Goal: Task Accomplishment & Management: Manage account settings

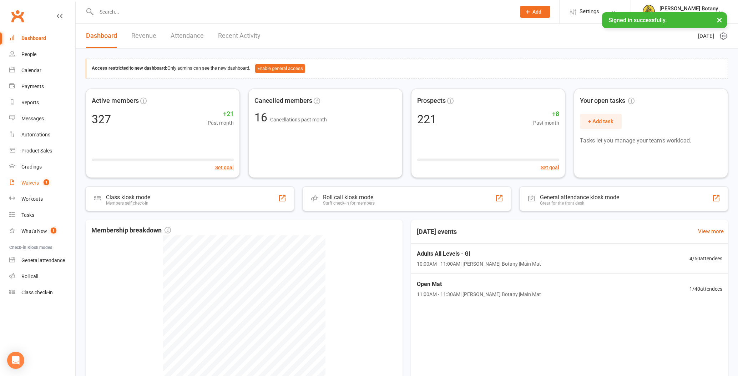
click at [32, 181] on div "Waivers" at bounding box center [29, 183] width 17 height 6
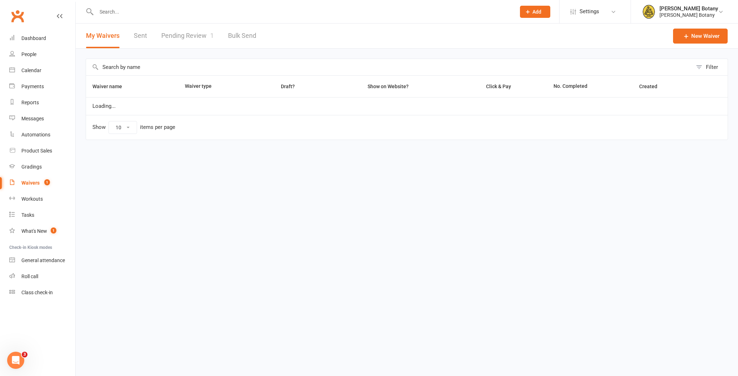
click at [182, 37] on link "Pending Review 1" at bounding box center [187, 36] width 52 height 25
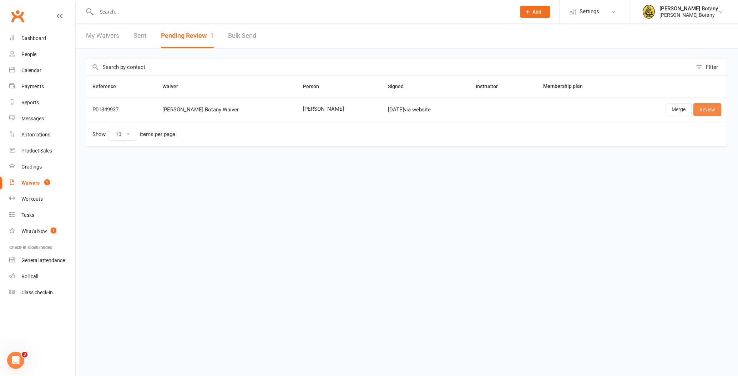
click at [707, 110] on link "Review" at bounding box center [707, 109] width 28 height 13
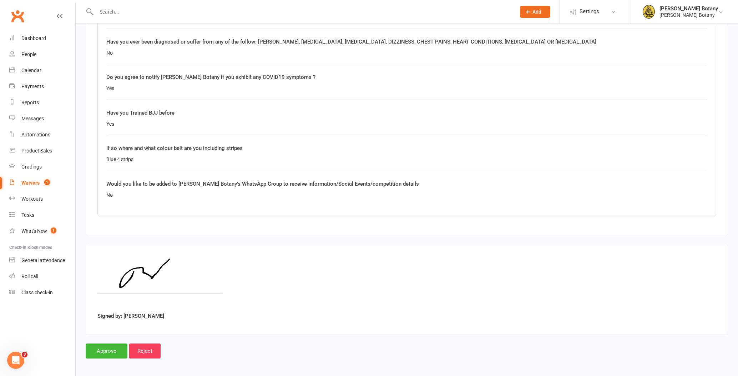
scroll to position [665, 0]
click at [111, 346] on input "Approve" at bounding box center [107, 351] width 42 height 15
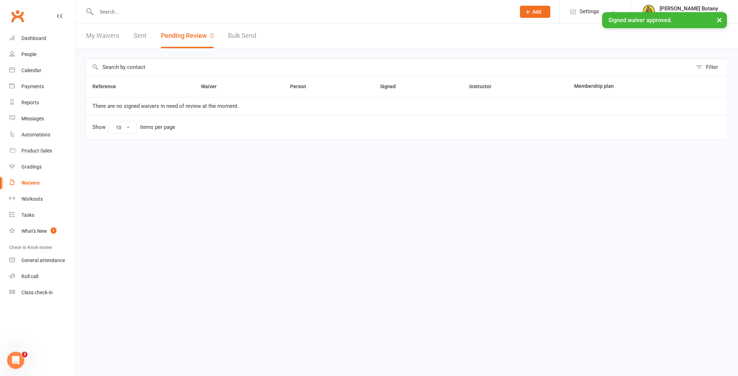
click at [105, 36] on link "My Waivers" at bounding box center [102, 36] width 33 height 25
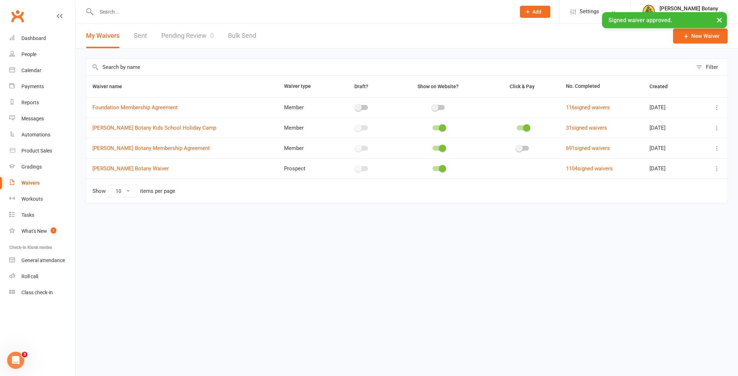
click at [31, 54] on div "People" at bounding box center [28, 54] width 15 height 6
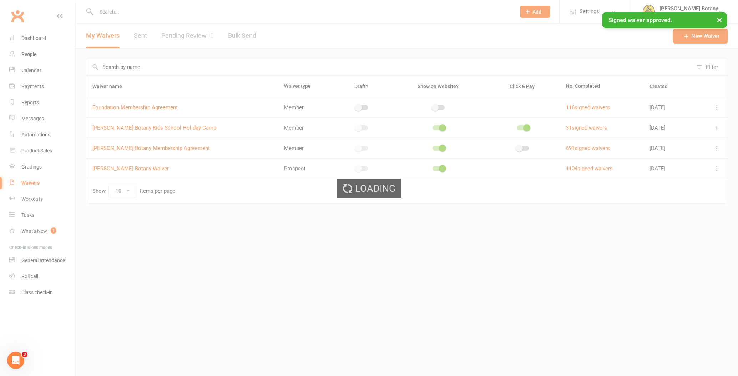
select select "100"
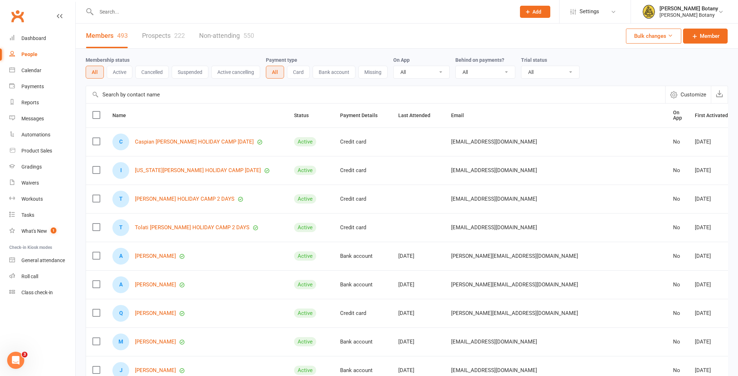
click at [151, 13] on input "text" at bounding box center [302, 12] width 416 height 10
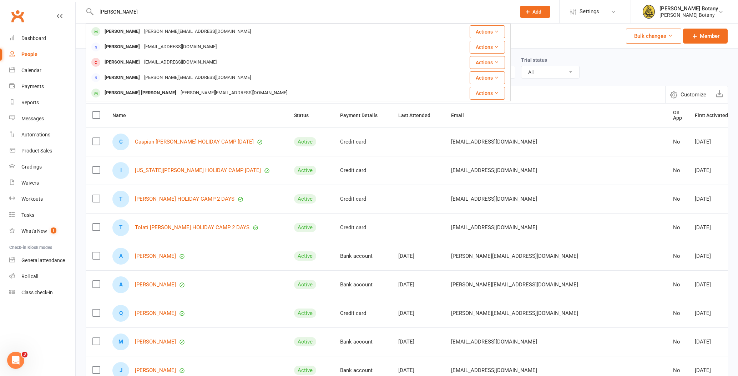
type input "Quinn"
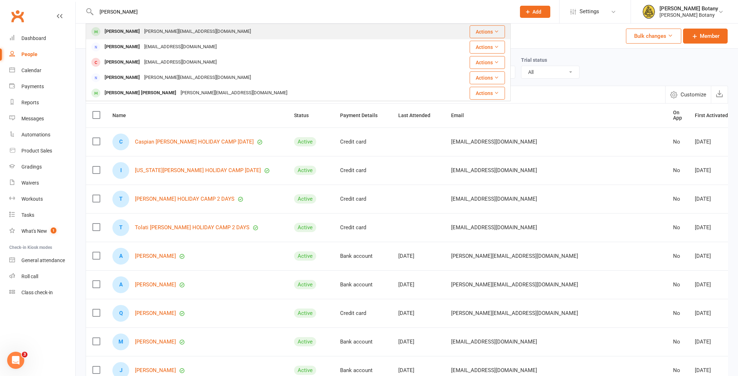
drag, startPoint x: 151, startPoint y: 13, endPoint x: 149, endPoint y: 32, distance: 19.3
click at [149, 32] on div "quinn.gale682@gmail.com" at bounding box center [197, 31] width 111 height 10
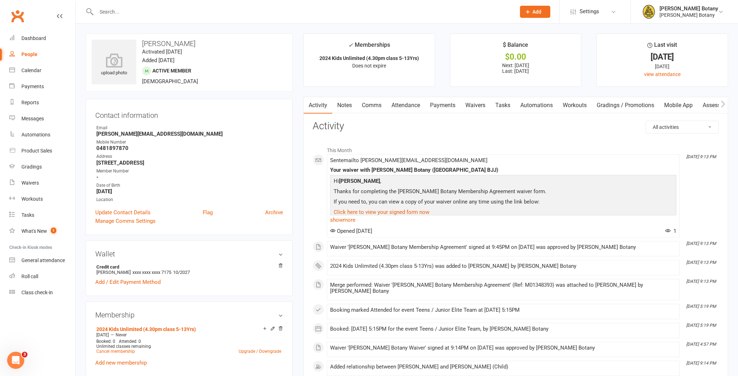
click at [453, 106] on link "Payments" at bounding box center [442, 105] width 35 height 16
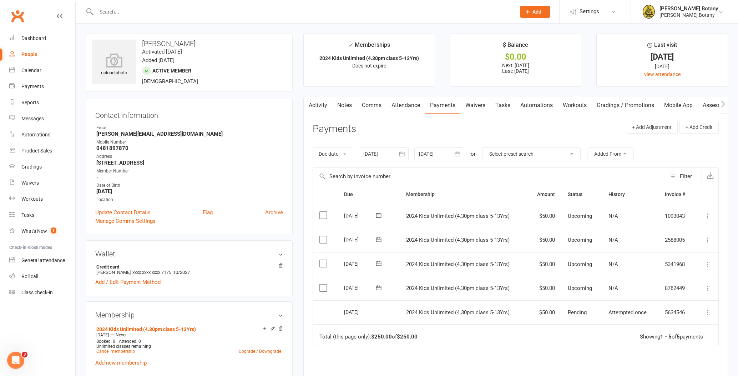
click at [707, 284] on icon at bounding box center [707, 287] width 7 height 7
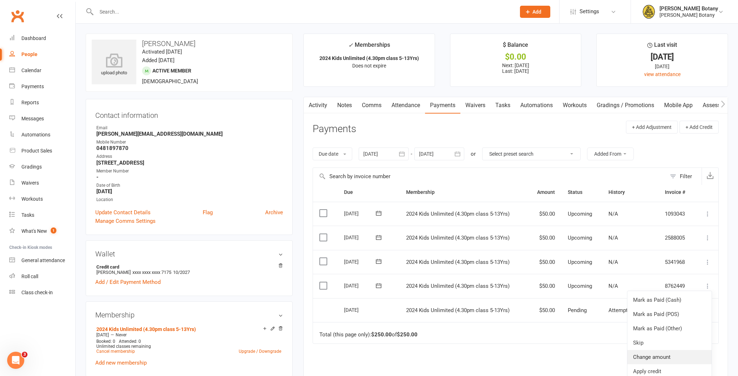
scroll to position [5, 0]
click at [671, 350] on link "Change amount" at bounding box center [669, 357] width 84 height 14
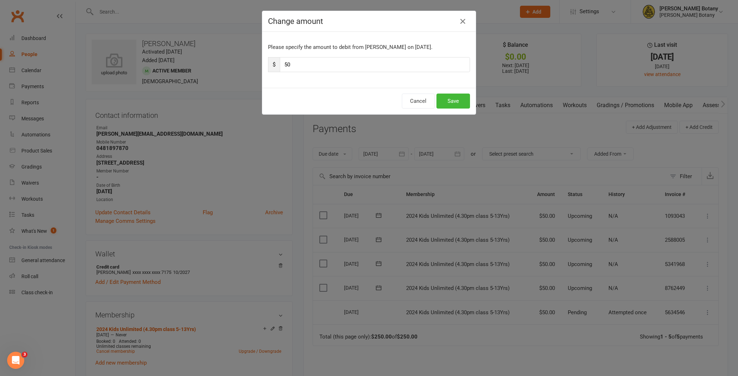
click at [299, 67] on input "50" at bounding box center [375, 64] width 190 height 15
type input "5"
type input "117"
type input "117.5"
click at [447, 100] on button "Save" at bounding box center [453, 100] width 34 height 15
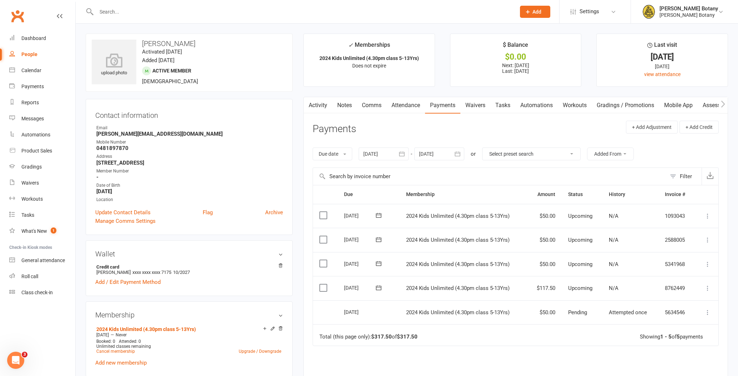
click at [706, 260] on icon at bounding box center [707, 263] width 7 height 7
click at [671, 332] on link "Change amount" at bounding box center [669, 335] width 84 height 14
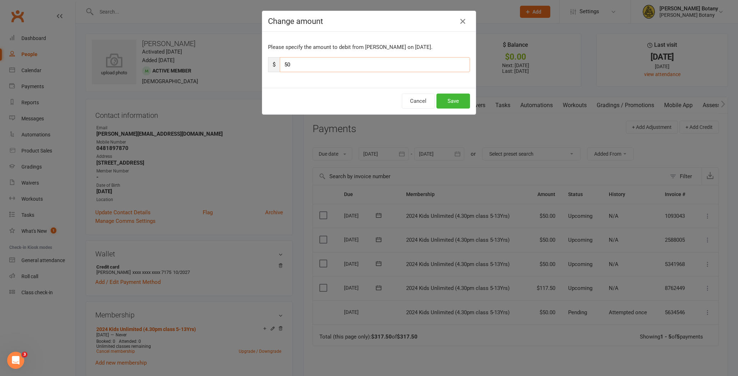
click at [293, 67] on input "50" at bounding box center [375, 64] width 190 height 15
type input "5"
type input "117"
type input "117.5"
click at [440, 102] on button "Save" at bounding box center [453, 100] width 34 height 15
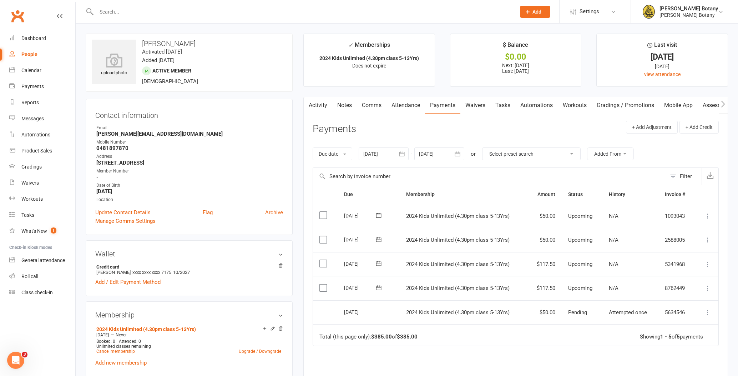
drag, startPoint x: 706, startPoint y: 234, endPoint x: 705, endPoint y: 237, distance: 3.7
click at [706, 236] on icon at bounding box center [707, 239] width 7 height 7
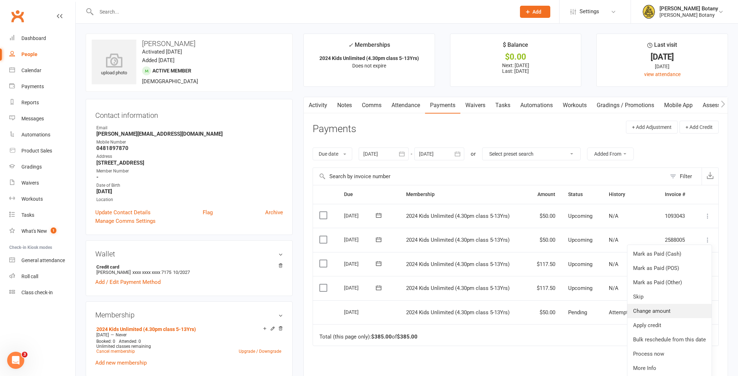
click at [676, 309] on link "Change amount" at bounding box center [669, 311] width 84 height 14
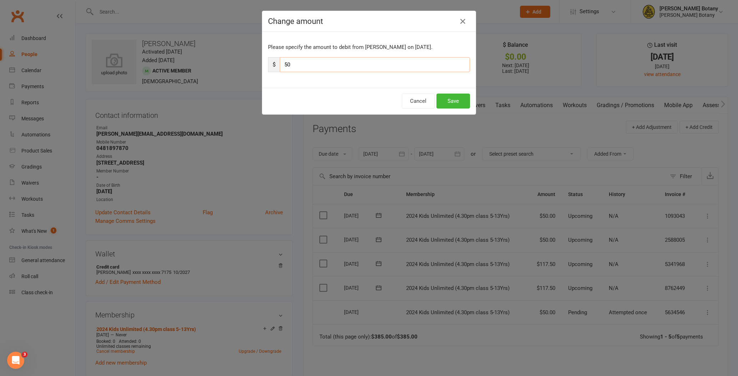
click at [322, 65] on input "50" at bounding box center [375, 64] width 190 height 15
type input "5"
type input "117"
type input "117.5"
click at [462, 98] on button "Save" at bounding box center [453, 100] width 34 height 15
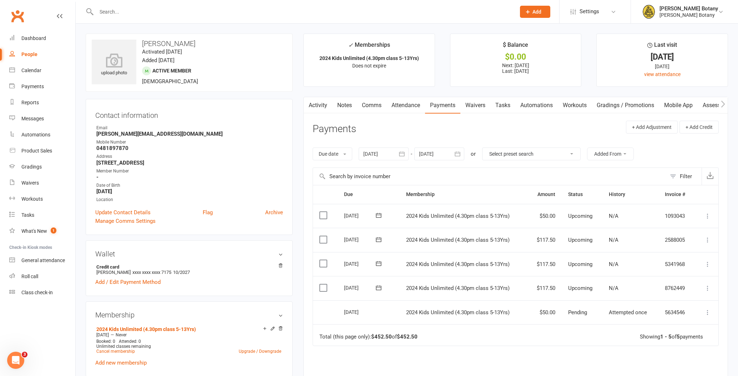
click at [707, 213] on icon at bounding box center [707, 215] width 7 height 7
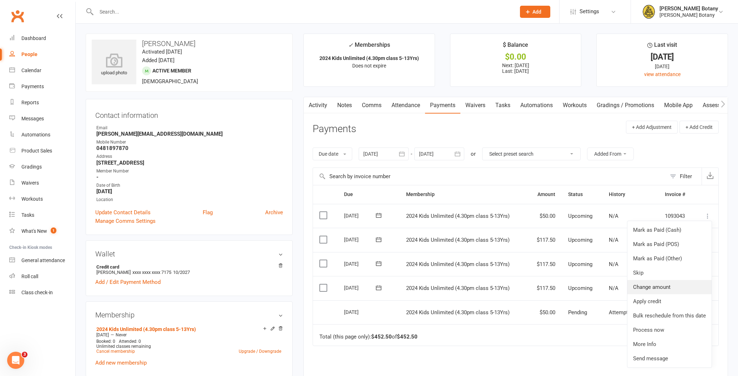
click at [671, 283] on link "Change amount" at bounding box center [669, 287] width 84 height 14
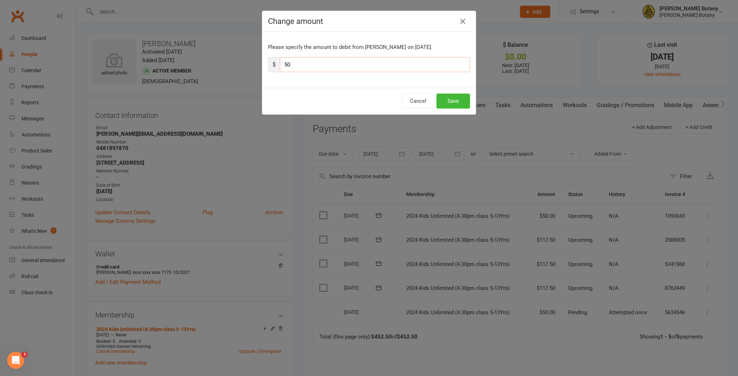
click at [308, 64] on input "50" at bounding box center [375, 64] width 190 height 15
type input "5"
type input "117"
type input "117.50"
click at [465, 104] on button "Save" at bounding box center [453, 100] width 34 height 15
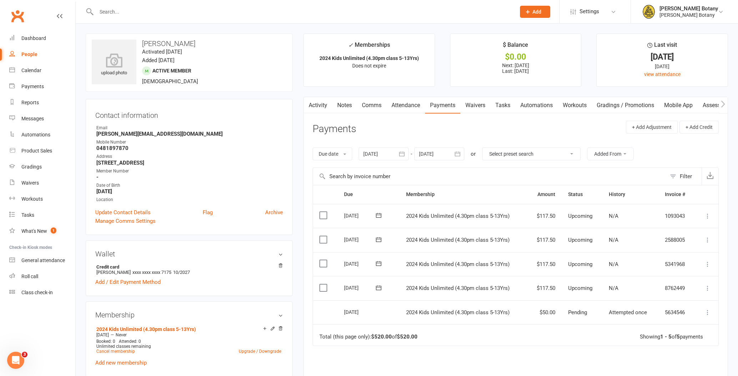
click at [121, 12] on input "text" at bounding box center [302, 12] width 416 height 10
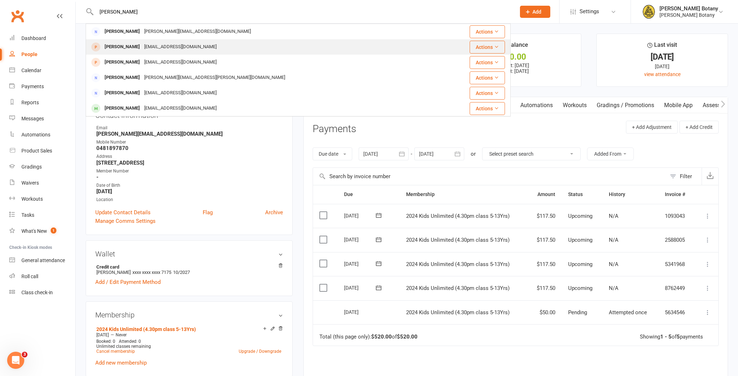
type input "spence"
click at [142, 50] on div "Spencer Longbottom" at bounding box center [122, 47] width 40 height 10
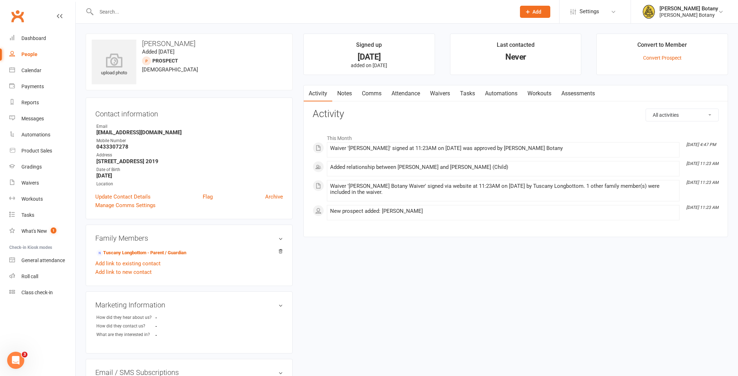
drag, startPoint x: 177, startPoint y: 134, endPoint x: 122, endPoint y: 130, distance: 55.1
click at [96, 132] on li "Email tuscanylongbottom@outlook.com" at bounding box center [189, 129] width 188 height 12
copy strong "tuscanylongbottom@outlook.com"
click at [30, 57] on link "People" at bounding box center [42, 54] width 66 height 16
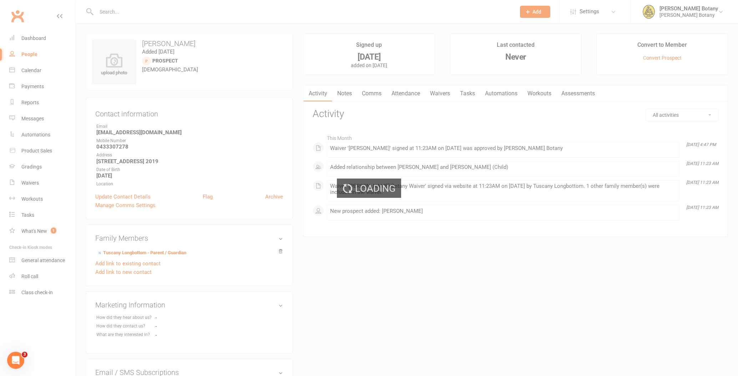
select select "100"
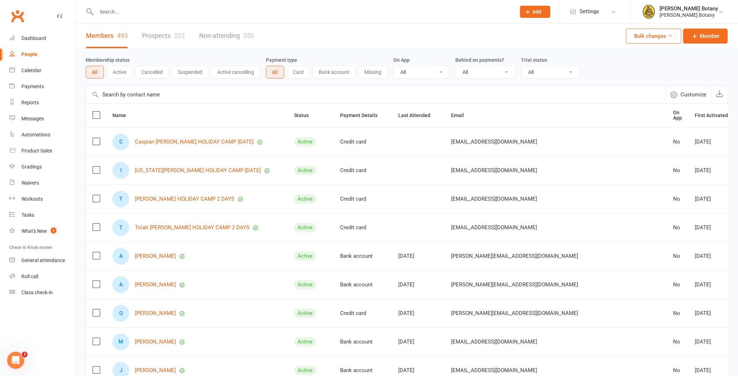
click at [161, 35] on link "Prospects 222" at bounding box center [163, 36] width 43 height 25
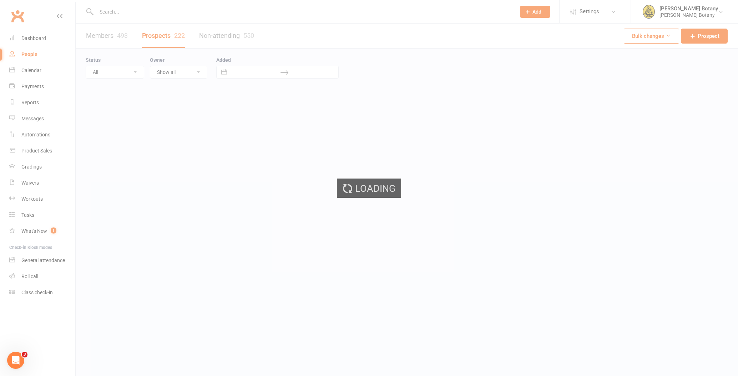
select select "100"
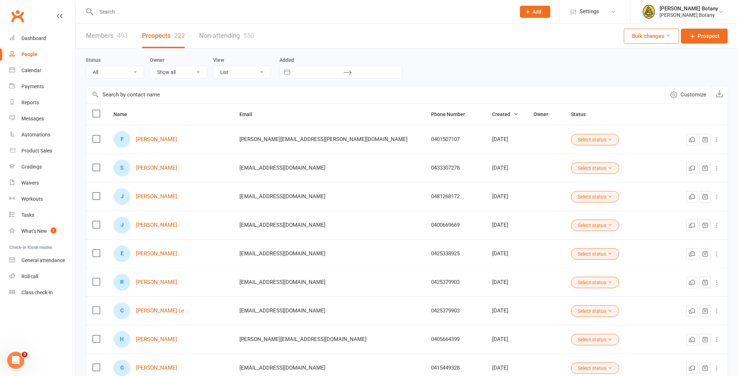
click at [571, 141] on button "Select status" at bounding box center [595, 139] width 48 height 11
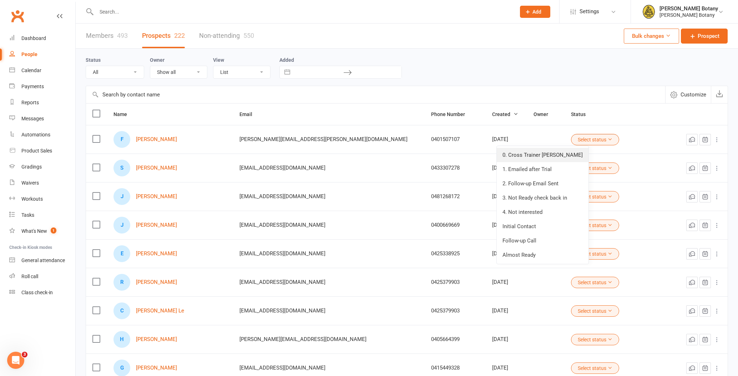
click at [543, 154] on link "0. Cross Trainer Gracie Affiliate" at bounding box center [543, 155] width 92 height 14
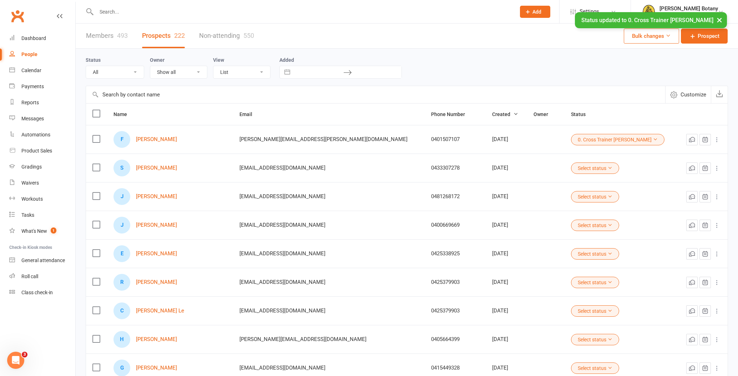
click at [571, 167] on button "Select status" at bounding box center [595, 167] width 48 height 11
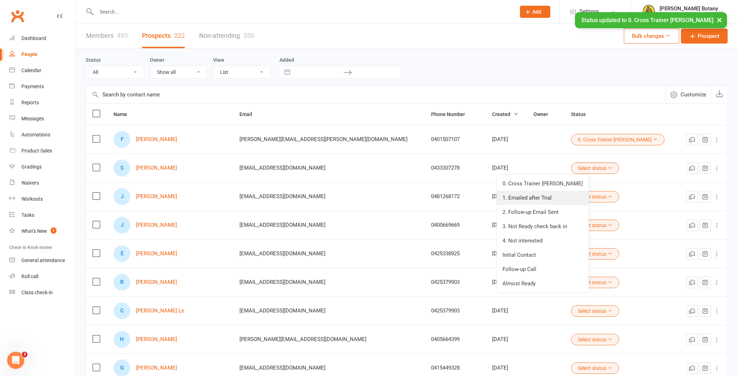
click at [556, 195] on link "1. Emailed after Trial" at bounding box center [543, 198] width 92 height 14
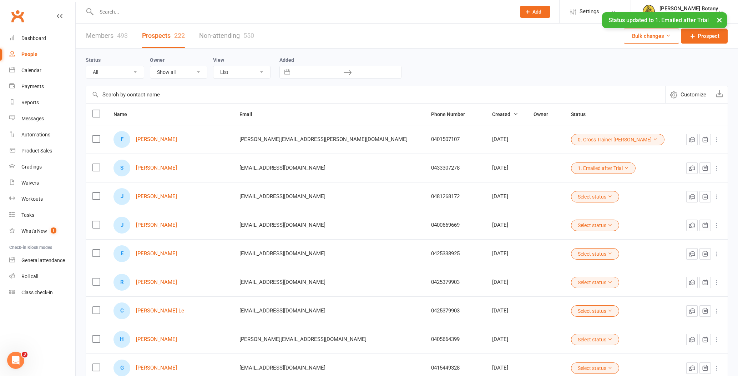
click at [571, 195] on button "Select status" at bounding box center [595, 196] width 48 height 11
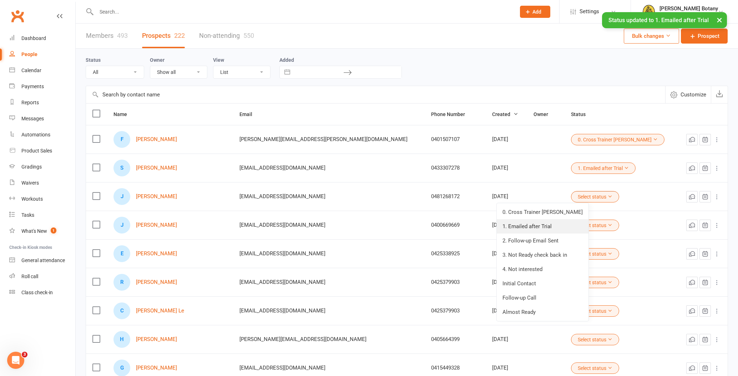
click at [554, 224] on link "1. Emailed after Trial" at bounding box center [543, 226] width 92 height 14
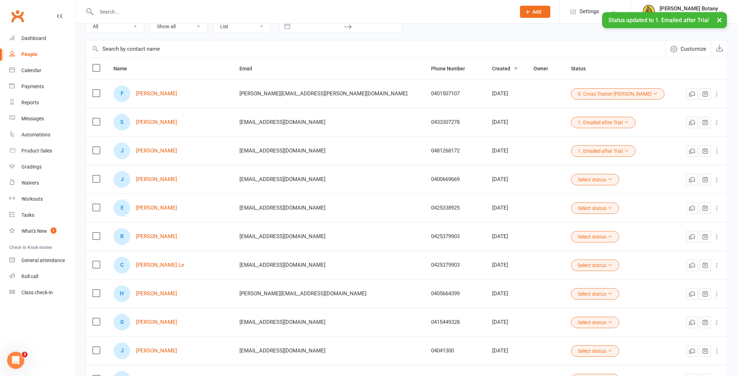
scroll to position [47, 0]
click at [571, 176] on button "Select status" at bounding box center [595, 178] width 48 height 11
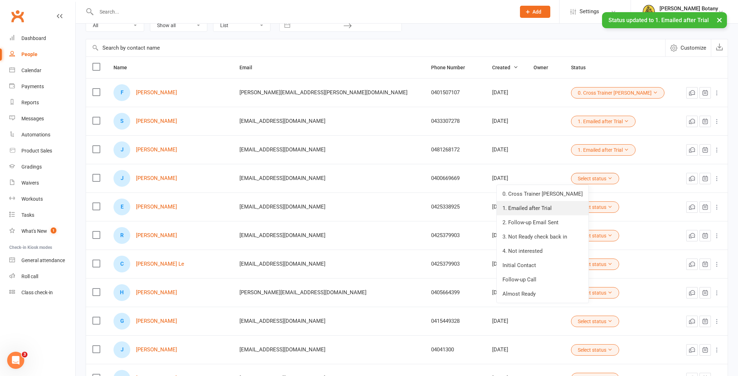
click at [552, 209] on link "1. Emailed after Trial" at bounding box center [543, 208] width 92 height 14
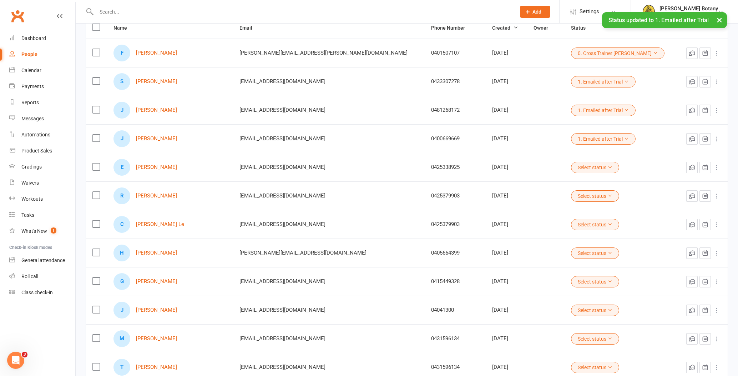
scroll to position [88, 0]
click at [571, 168] on button "Select status" at bounding box center [595, 165] width 48 height 11
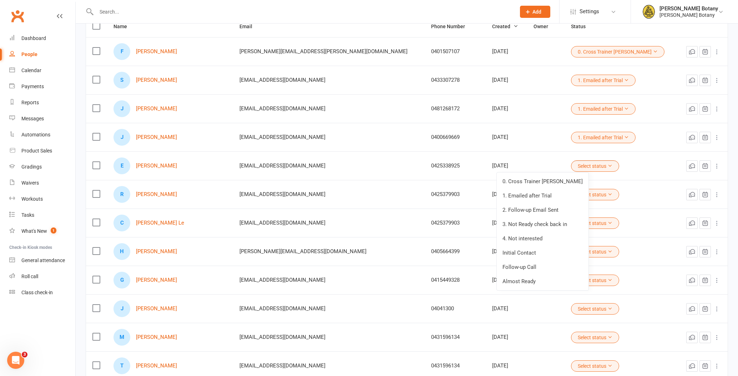
click at [603, 167] on td "Select status" at bounding box center [620, 165] width 113 height 29
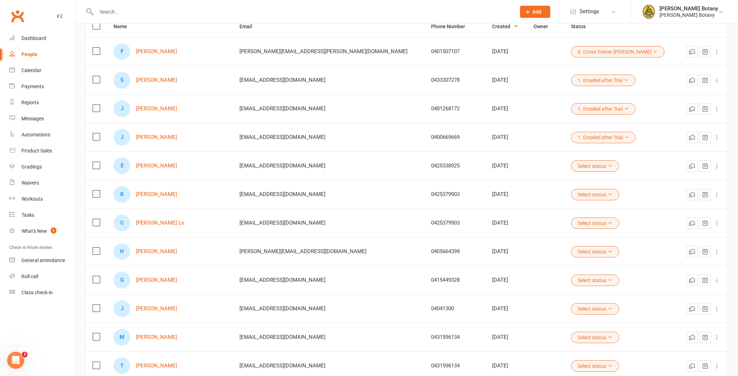
click at [571, 194] on button "Select status" at bounding box center [595, 194] width 48 height 11
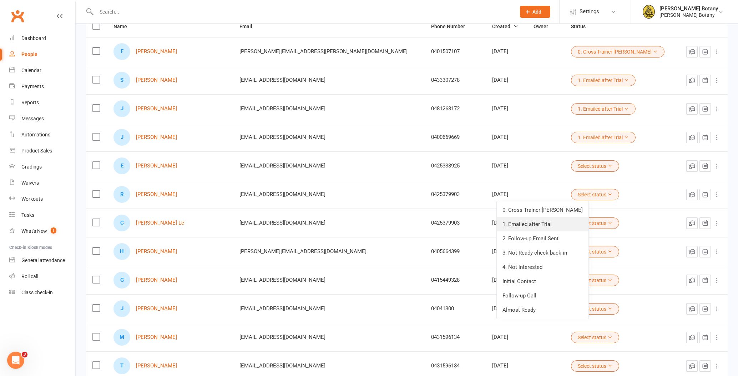
click at [553, 226] on link "1. Emailed after Trial" at bounding box center [543, 224] width 92 height 14
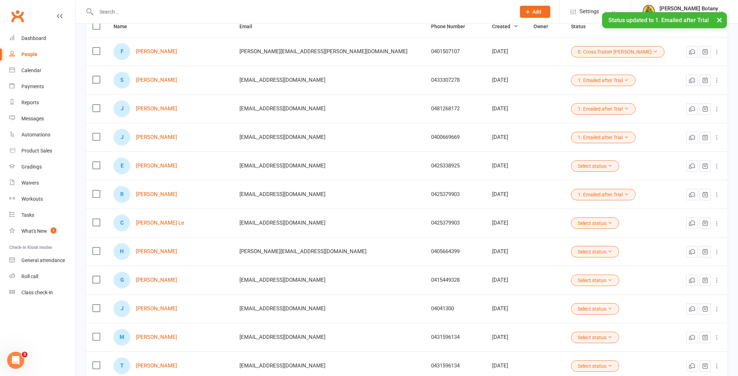
click at [571, 224] on button "Select status" at bounding box center [595, 222] width 48 height 11
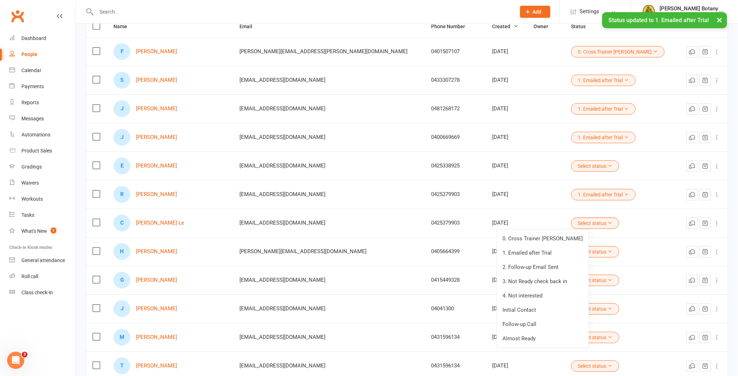
click at [567, 251] on link "1. Emailed after Trial" at bounding box center [543, 252] width 92 height 14
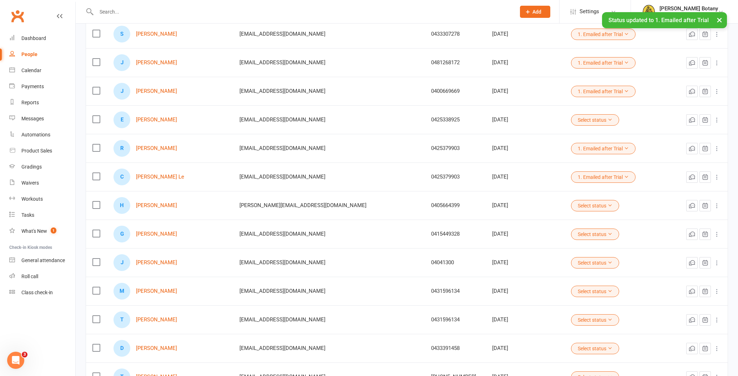
scroll to position [134, 0]
click at [571, 235] on button "Select status" at bounding box center [595, 233] width 48 height 11
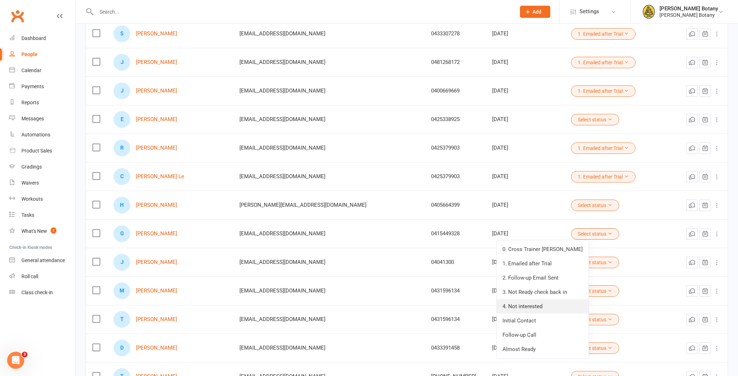
click at [549, 304] on link "4. Not interested" at bounding box center [543, 306] width 92 height 14
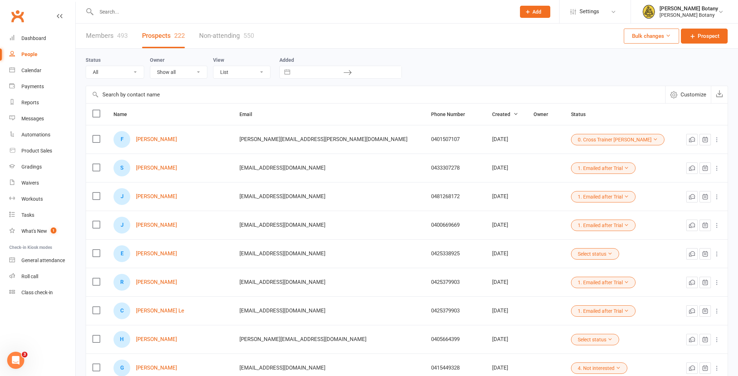
scroll to position [0, 0]
click at [139, 13] on input "text" at bounding box center [302, 12] width 416 height 10
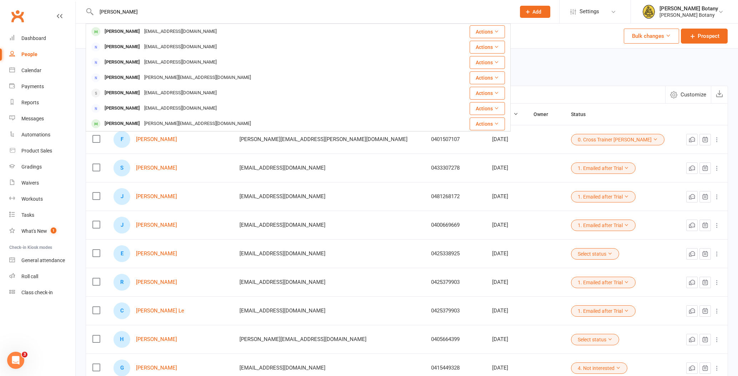
type input "Jayson"
drag, startPoint x: 139, startPoint y: 13, endPoint x: 147, endPoint y: 34, distance: 22.7
click at [148, 34] on div "jaysonignatius.asence@yahoo.com" at bounding box center [180, 31] width 77 height 10
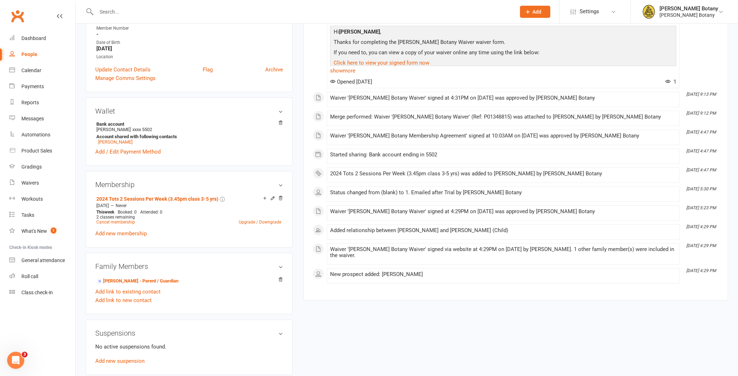
scroll to position [143, 0]
click at [124, 222] on link "Cancel membership" at bounding box center [115, 221] width 39 height 5
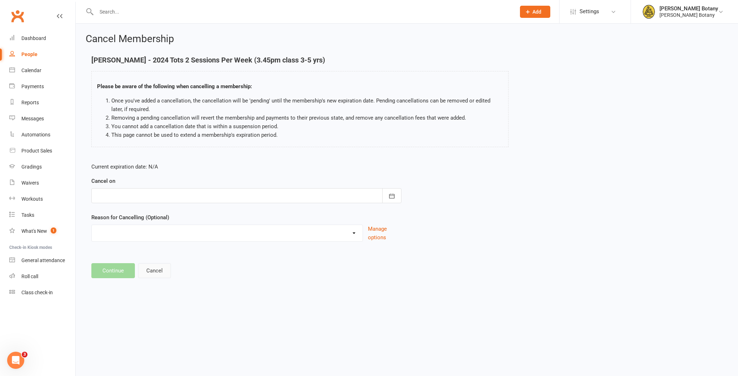
click at [149, 273] on button "Cancel" at bounding box center [154, 270] width 33 height 15
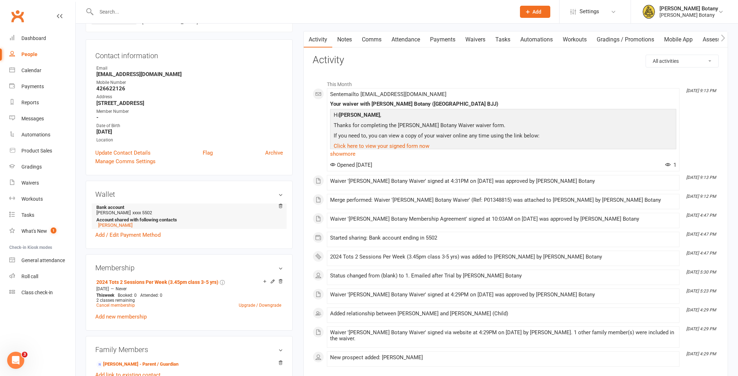
scroll to position [88, 0]
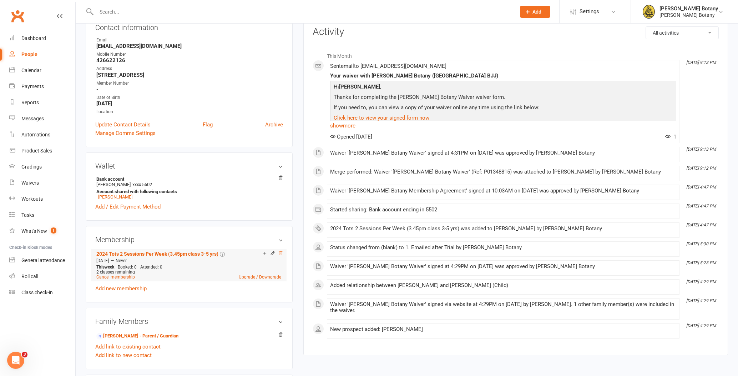
click at [280, 253] on icon at bounding box center [280, 252] width 5 height 5
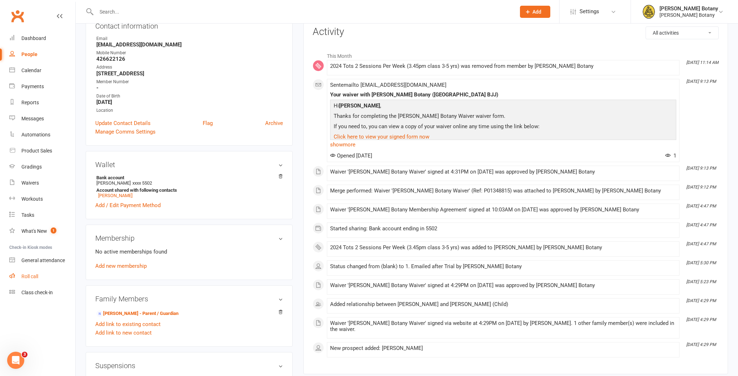
click at [31, 278] on div "Roll call" at bounding box center [29, 276] width 17 height 6
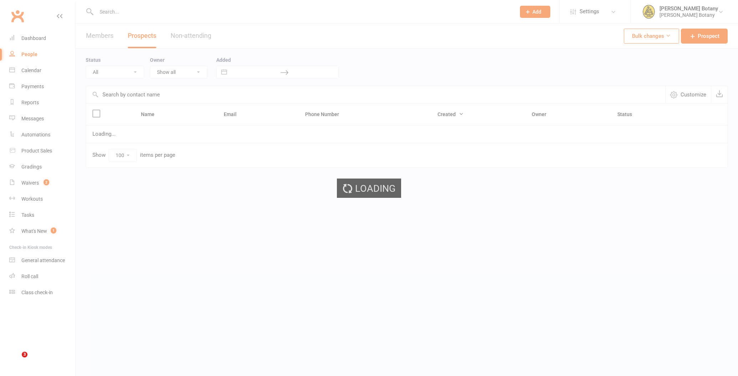
select select "100"
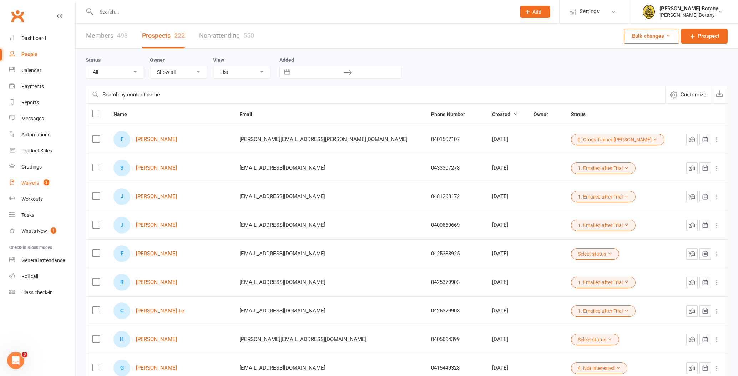
click at [35, 182] on div "Waivers" at bounding box center [29, 183] width 17 height 6
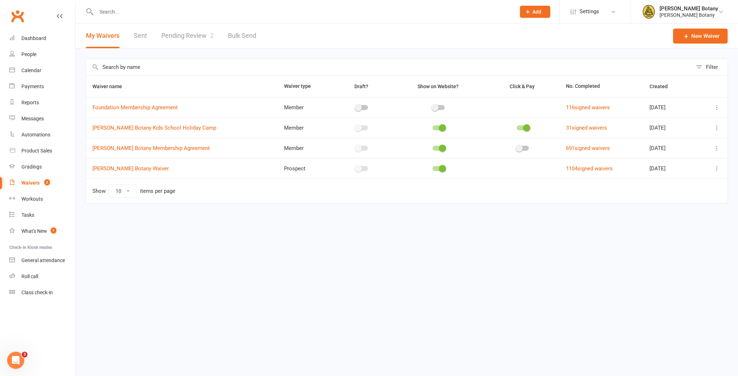
click at [188, 33] on link "Pending Review 2" at bounding box center [187, 36] width 52 height 25
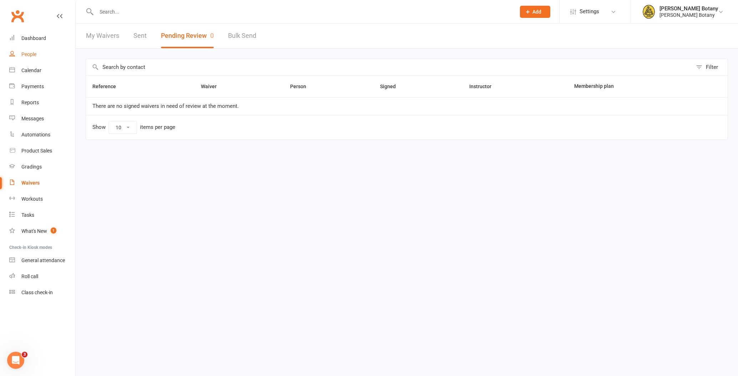
click at [25, 52] on div "People" at bounding box center [28, 54] width 15 height 6
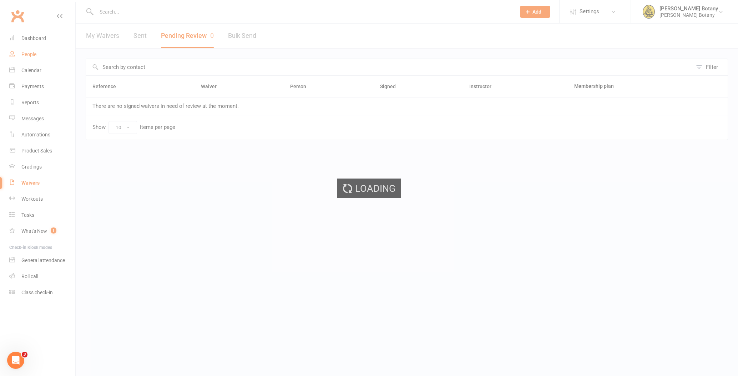
select select "100"
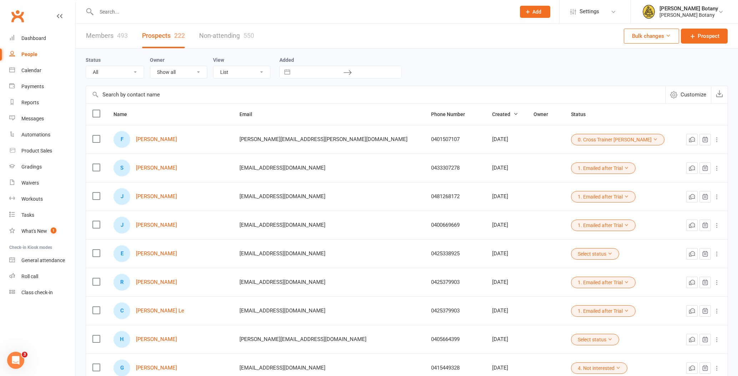
click at [106, 36] on link "Members 493" at bounding box center [107, 36] width 42 height 25
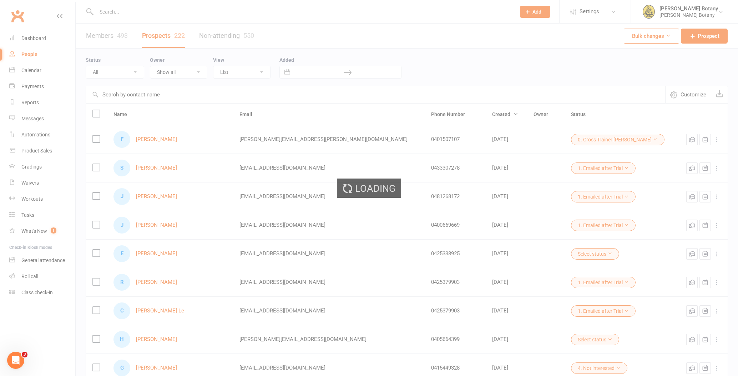
select select "100"
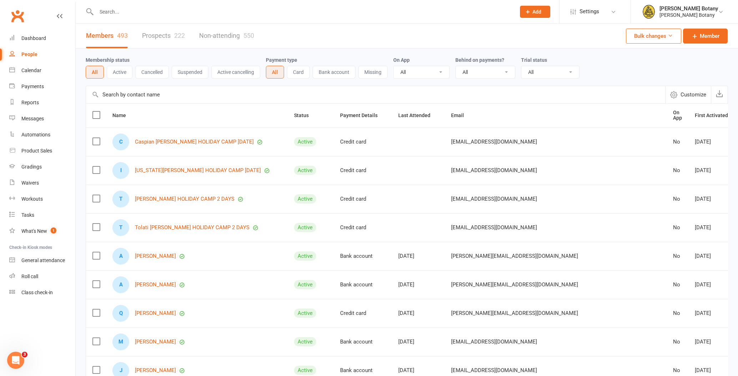
click at [114, 12] on input "text" at bounding box center [302, 12] width 416 height 10
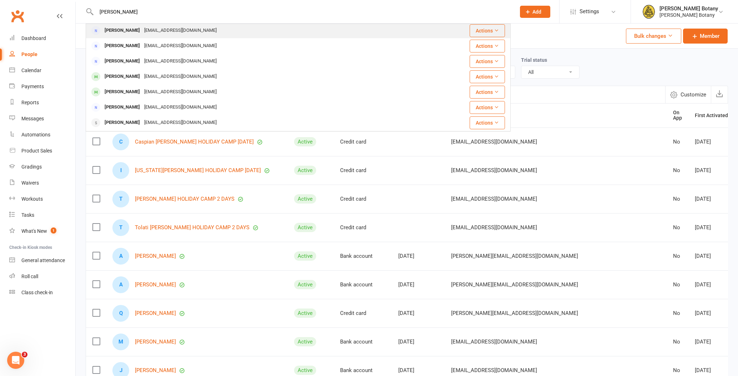
scroll to position [49, 0]
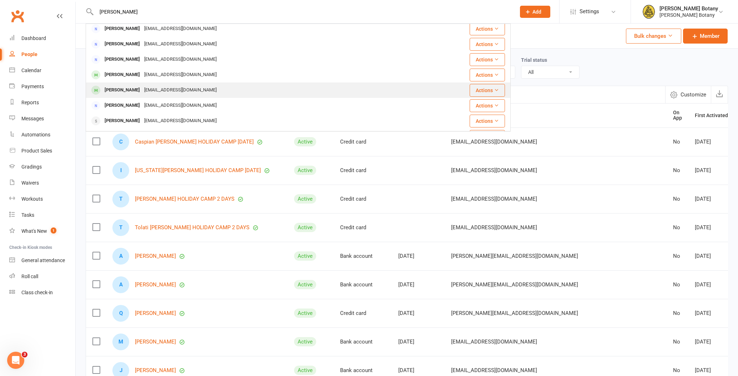
type input "Ryan"
click at [142, 90] on div "waratah.jb@hotmail.com" at bounding box center [180, 90] width 77 height 10
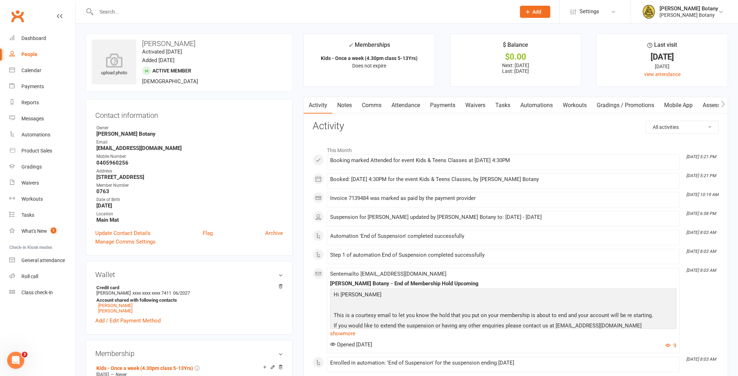
click at [414, 107] on link "Attendance" at bounding box center [405, 105] width 39 height 16
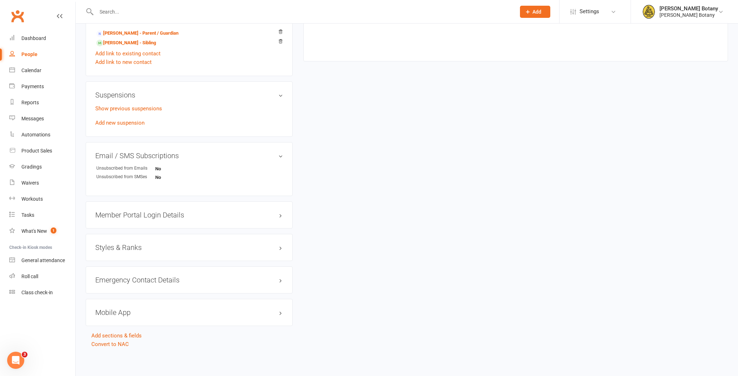
scroll to position [416, 0]
click at [166, 246] on h3 "Styles & Ranks" at bounding box center [189, 248] width 188 height 8
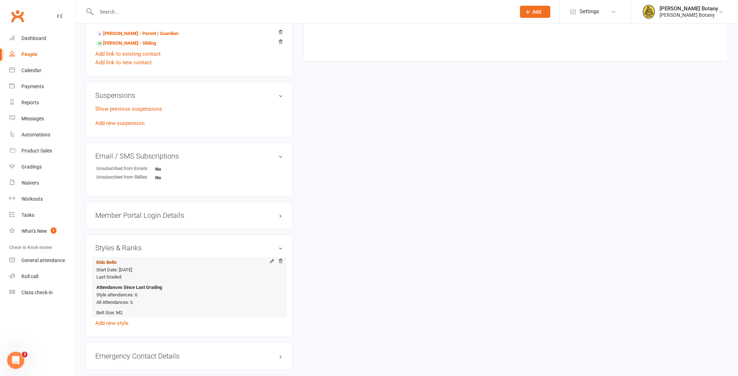
click at [111, 261] on link "Kids Belts" at bounding box center [106, 261] width 20 height 5
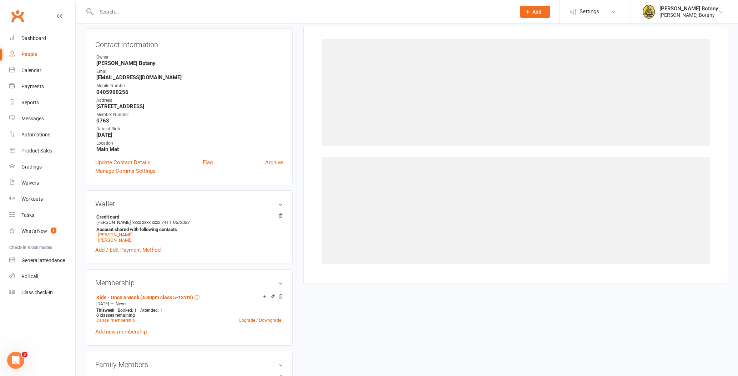
scroll to position [61, 0]
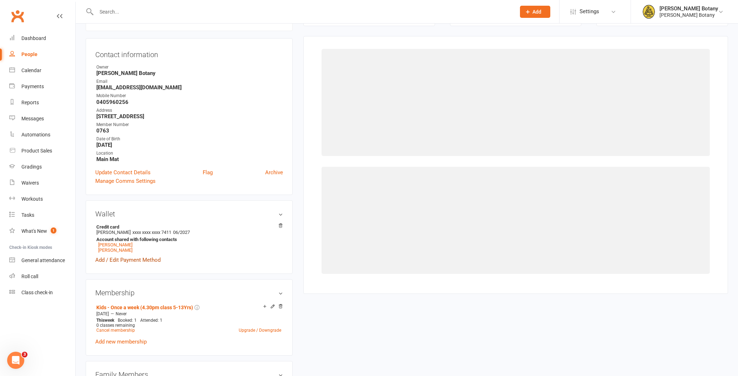
select select "2066"
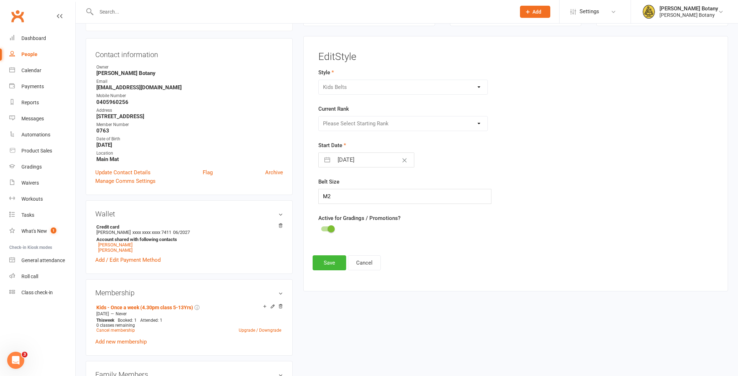
click at [375, 123] on div "Please Select Starting Rank White Belt TOTS White Belt White Belt 1 Stripe Whit…" at bounding box center [402, 123] width 169 height 15
click at [367, 262] on button "Cancel" at bounding box center [364, 262] width 33 height 15
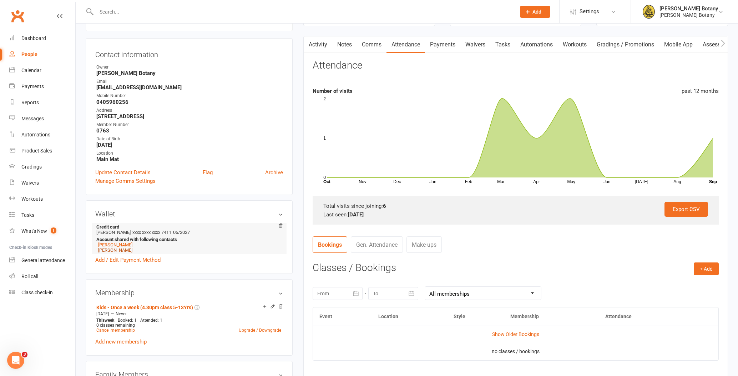
click at [114, 250] on link "Isla Ryan" at bounding box center [115, 249] width 34 height 5
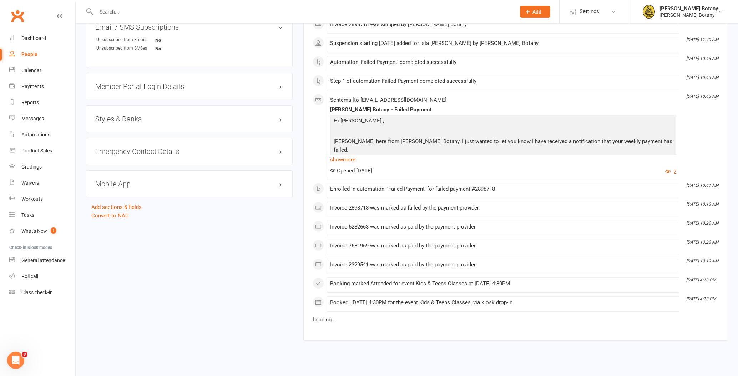
scroll to position [547, 0]
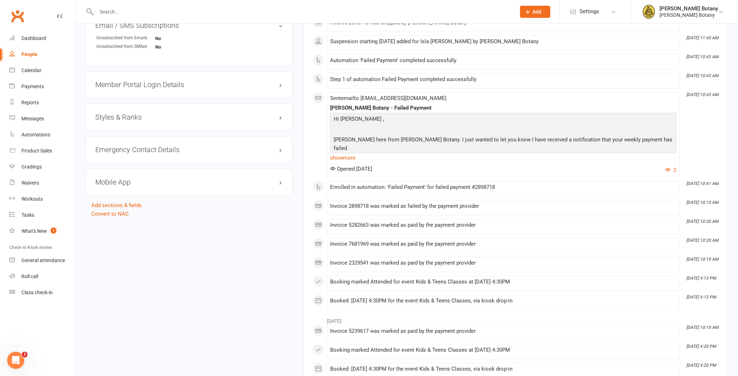
click at [133, 119] on h3 "Styles & Ranks" at bounding box center [189, 117] width 188 height 8
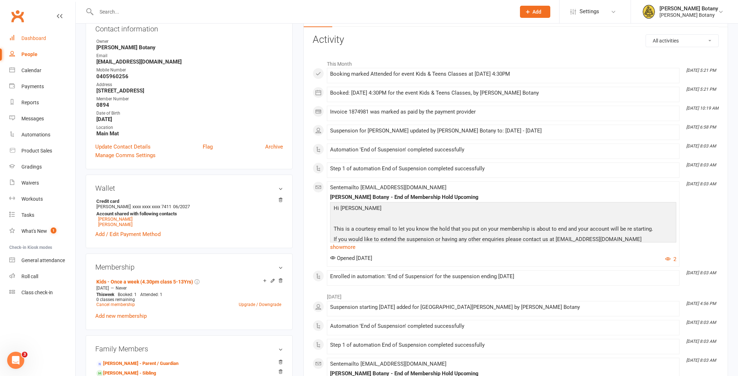
scroll to position [76, 0]
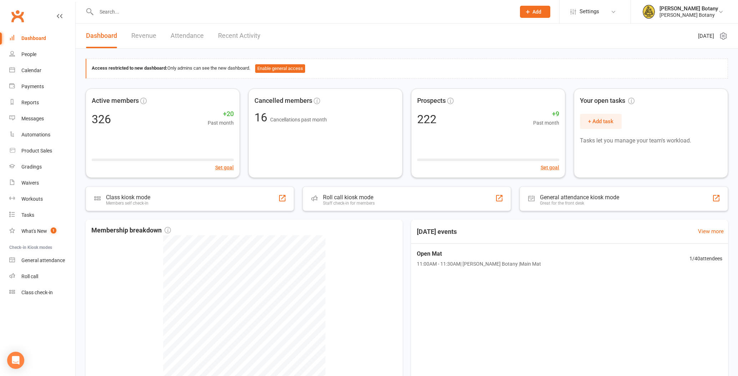
click at [126, 11] on input "text" at bounding box center [302, 12] width 416 height 10
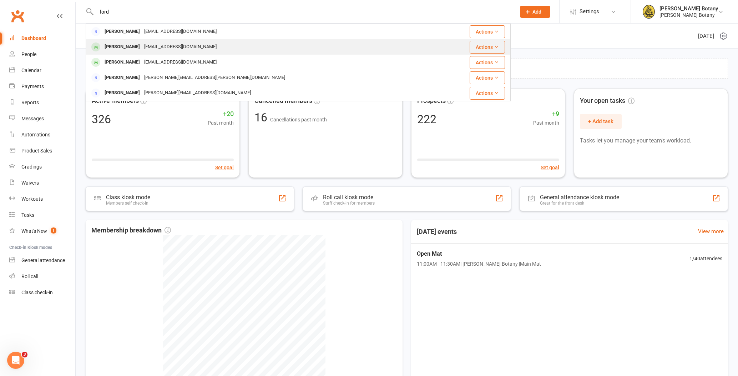
type input "ford"
click at [125, 45] on div "[PERSON_NAME]" at bounding box center [122, 47] width 40 height 10
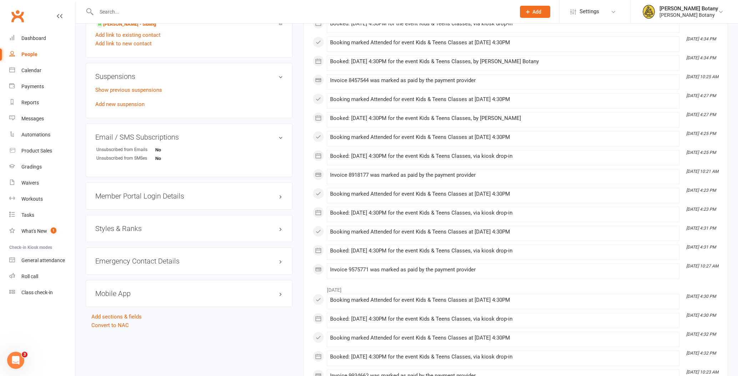
scroll to position [452, 0]
click at [210, 224] on h3 "Styles & Ranks" at bounding box center [189, 228] width 188 height 8
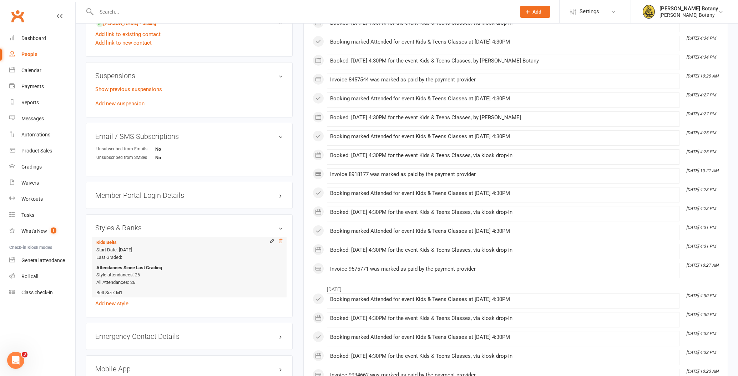
click at [282, 241] on icon at bounding box center [280, 240] width 5 height 5
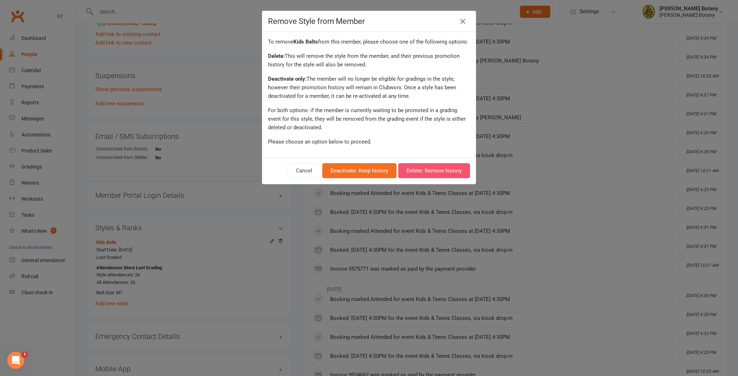
click at [424, 174] on button "Delete: Remove history" at bounding box center [434, 170] width 72 height 15
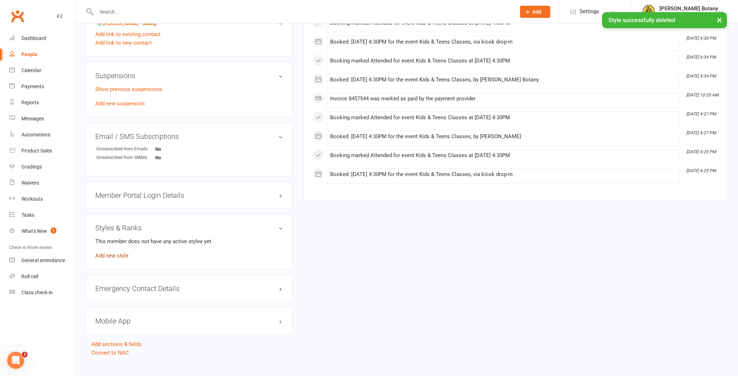
click at [113, 255] on link "Add new style" at bounding box center [111, 255] width 33 height 6
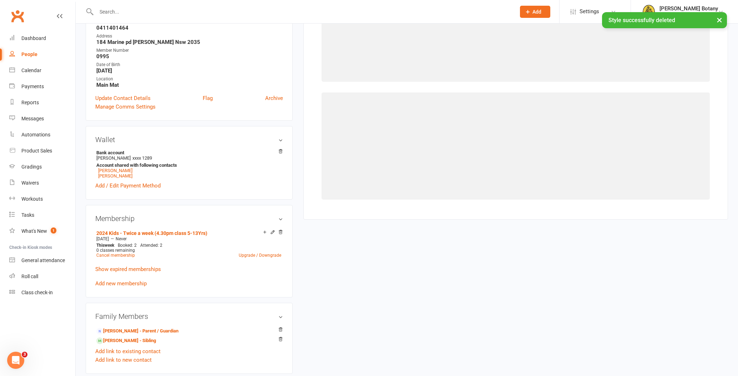
scroll to position [61, 0]
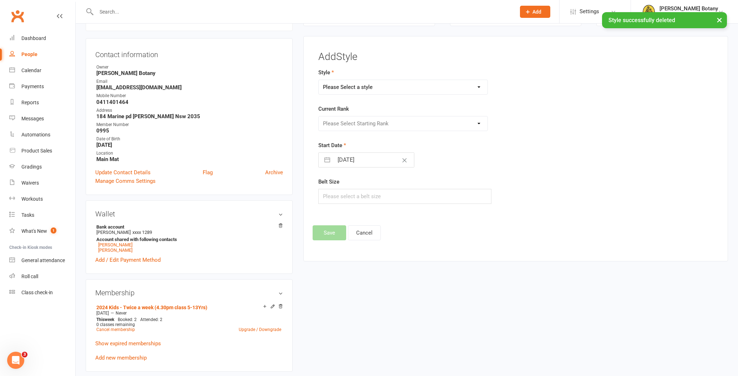
select select "2066"
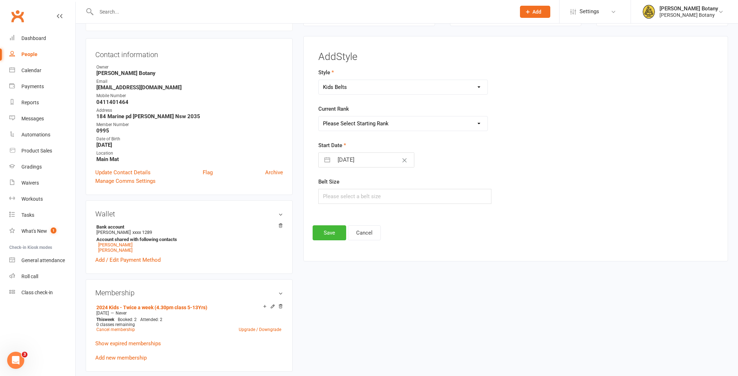
select select "20014"
select select "7"
select select "2025"
select select "8"
select select "2025"
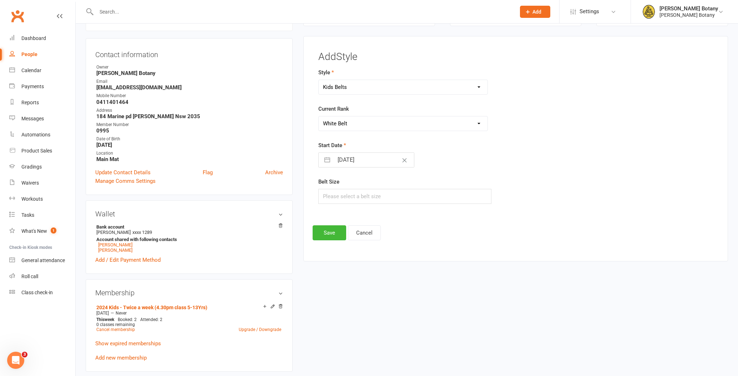
select select "9"
select select "2025"
drag, startPoint x: 374, startPoint y: 158, endPoint x: 338, endPoint y: 155, distance: 35.4
click at [339, 155] on input "[DATE]" at bounding box center [374, 159] width 80 height 14
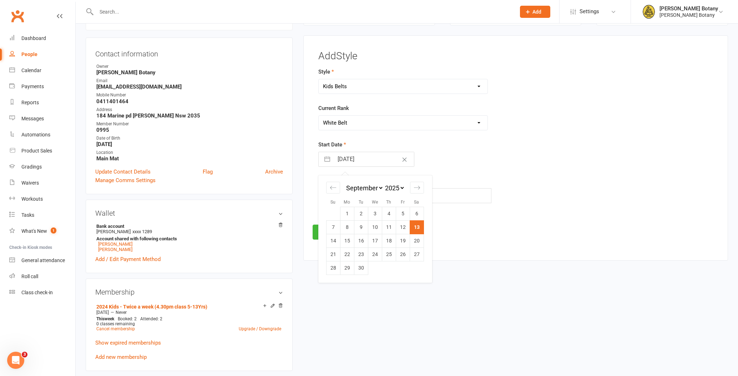
scroll to position [61, 0]
select select "3"
select select "2025"
select select "4"
select select "2025"
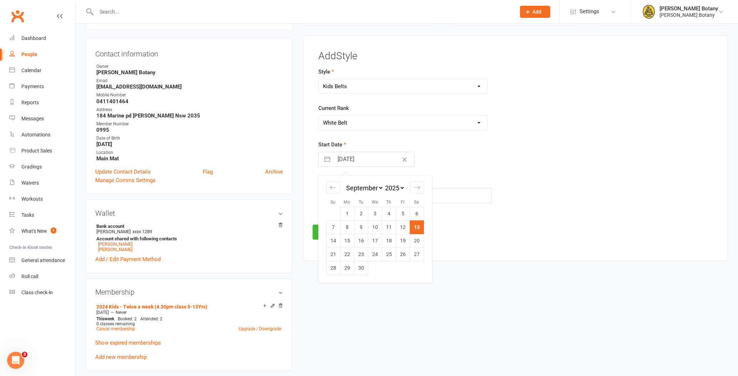
select select "5"
select select "2025"
click at [348, 237] on td "12" at bounding box center [347, 241] width 14 height 14
type input "[DATE]"
click at [363, 194] on input "text" at bounding box center [404, 195] width 173 height 15
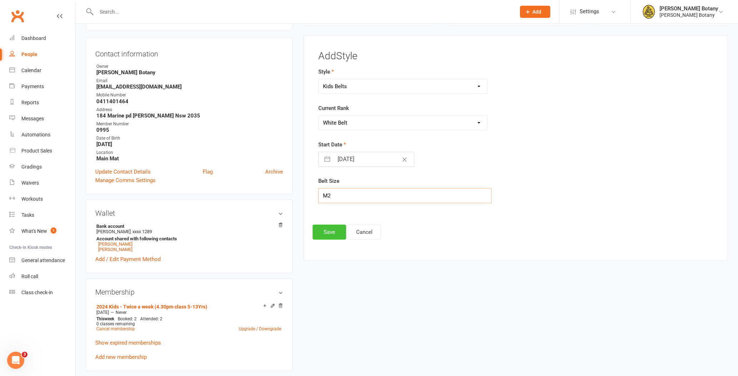
type input "M2"
click at [323, 232] on button "Save" at bounding box center [330, 231] width 34 height 15
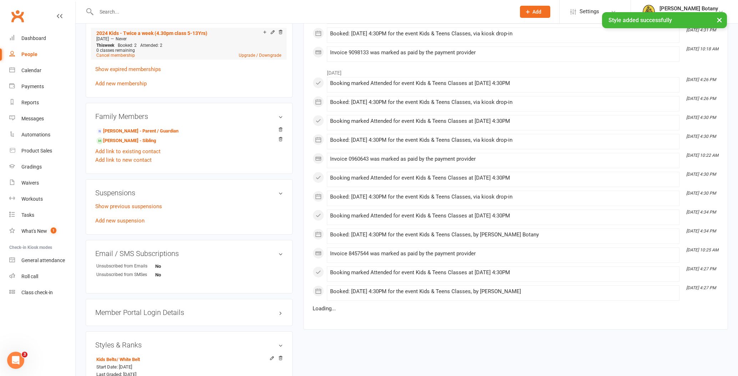
scroll to position [340, 0]
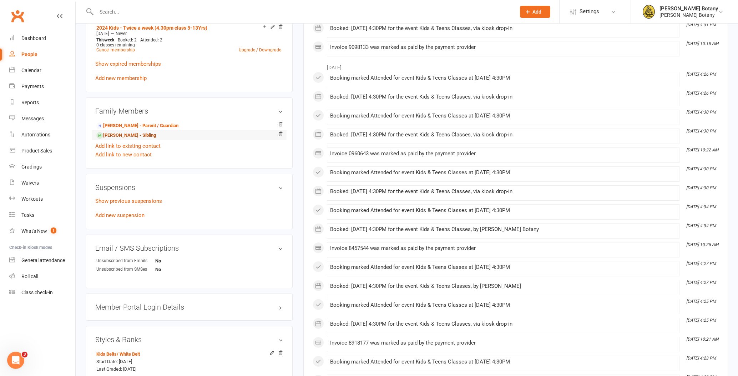
click at [127, 135] on link "[PERSON_NAME] - Sibling" at bounding box center [126, 135] width 60 height 7
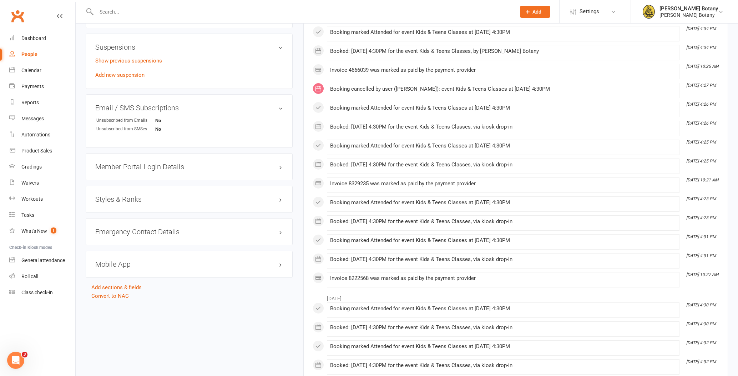
scroll to position [488, 0]
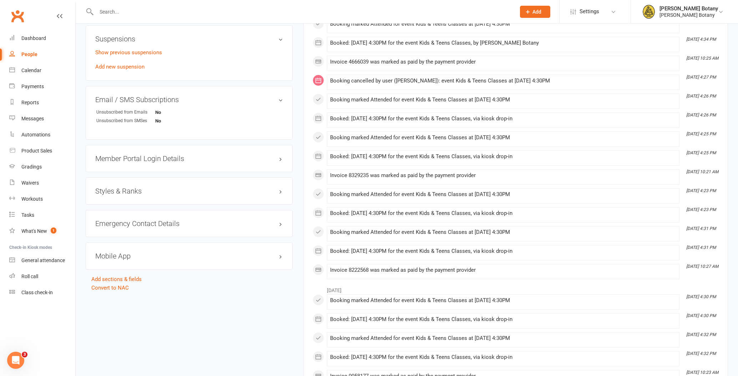
click at [175, 190] on h3 "Styles & Ranks" at bounding box center [189, 191] width 188 height 8
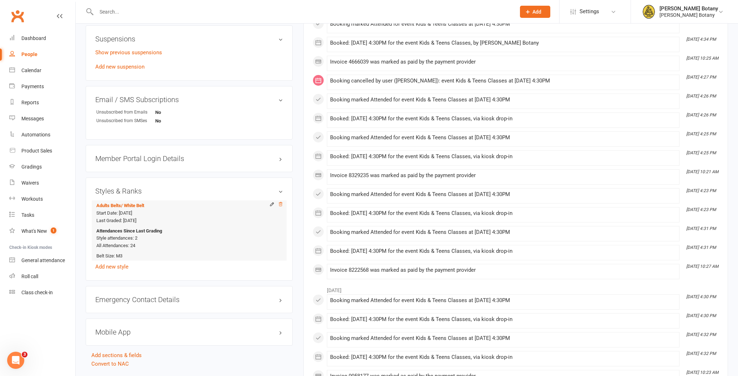
click at [282, 202] on icon at bounding box center [280, 204] width 5 height 5
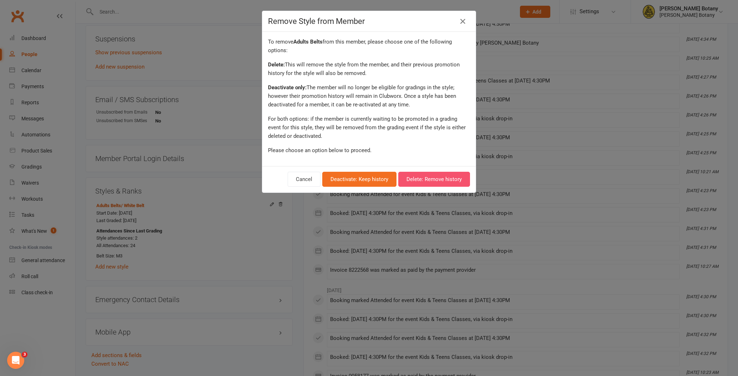
click at [433, 180] on button "Delete: Remove history" at bounding box center [434, 179] width 72 height 15
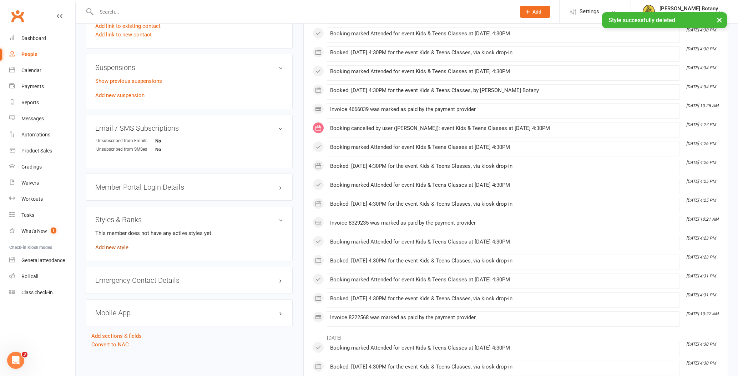
click at [120, 245] on link "Add new style" at bounding box center [111, 247] width 33 height 6
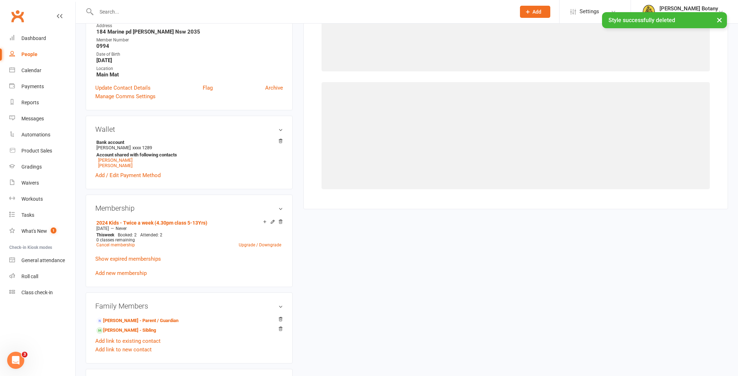
scroll to position [61, 0]
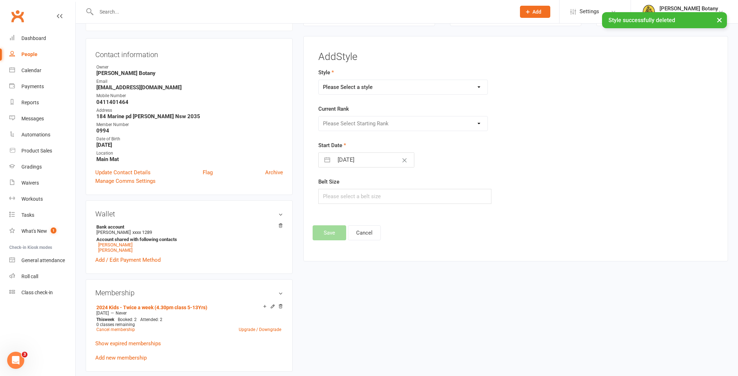
select select "2066"
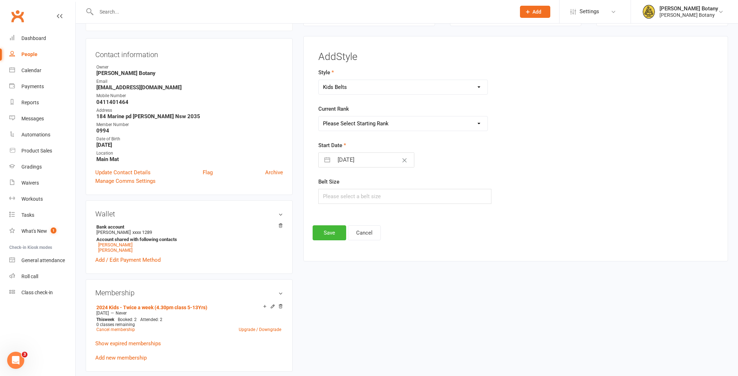
select select "20014"
click at [360, 196] on input "text" at bounding box center [404, 196] width 173 height 15
click at [353, 157] on input "[DATE]" at bounding box center [374, 160] width 80 height 14
select select "7"
select select "2025"
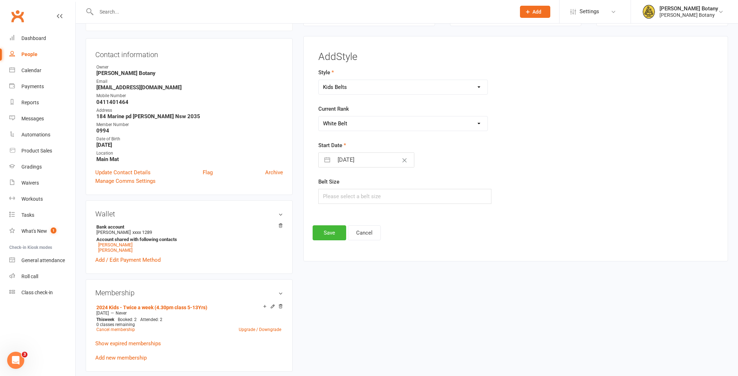
select select "8"
select select "2025"
select select "9"
select select "2025"
select select "3"
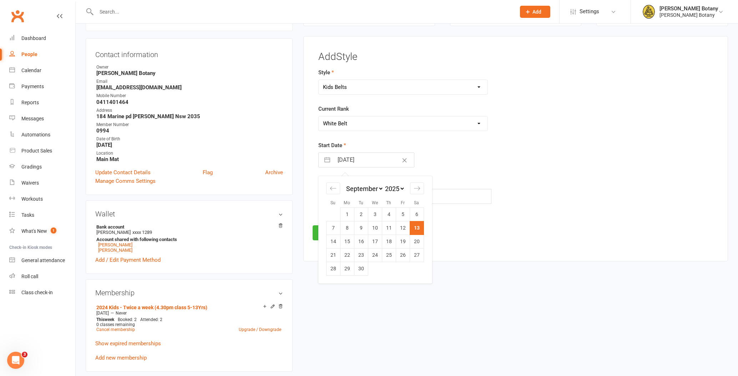
select select "2025"
select select "4"
select select "2025"
select select "5"
select select "2025"
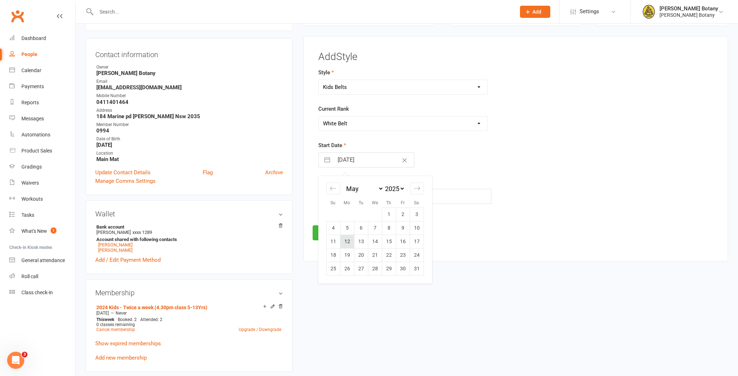
click at [350, 237] on td "12" at bounding box center [347, 241] width 14 height 14
type input "[DATE]"
click at [341, 193] on input "text" at bounding box center [404, 196] width 173 height 15
type input "M3"
click at [339, 228] on button "Save" at bounding box center [330, 232] width 34 height 15
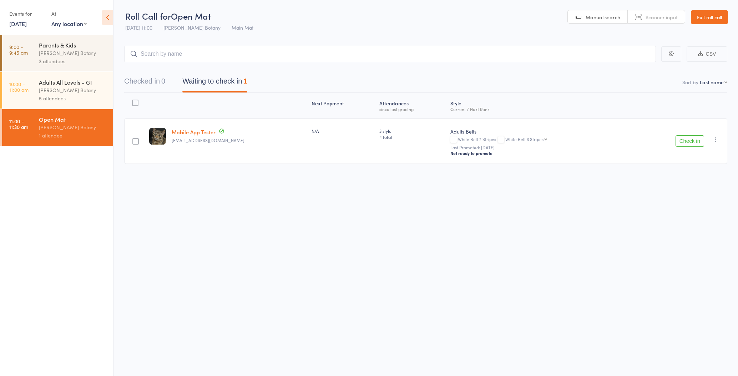
click at [12, 25] on link "13 Sep, 2025" at bounding box center [17, 24] width 17 height 8
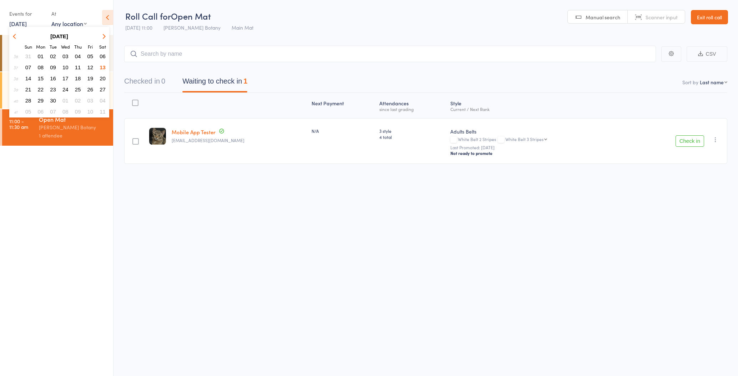
click at [80, 67] on button "11" at bounding box center [77, 67] width 11 height 10
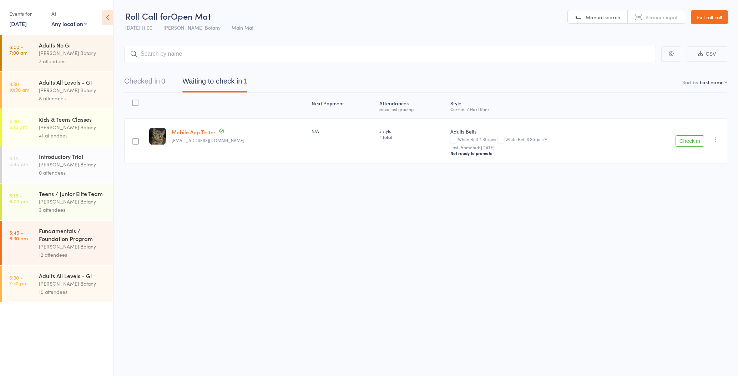
click at [74, 126] on div "[PERSON_NAME] Botany" at bounding box center [73, 127] width 68 height 8
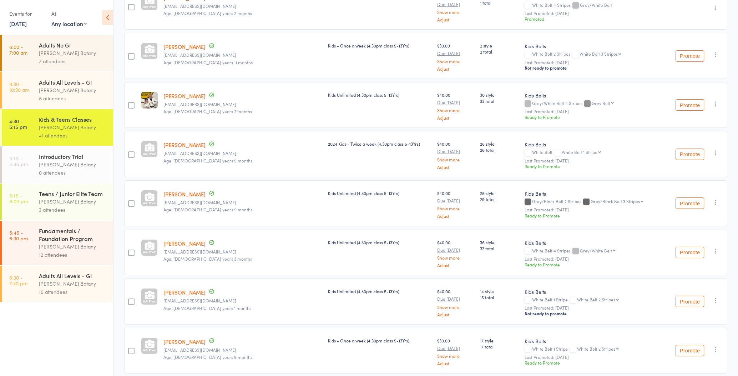
scroll to position [918, 0]
select select "1"
click at [691, 154] on button "Promote" at bounding box center [689, 154] width 29 height 11
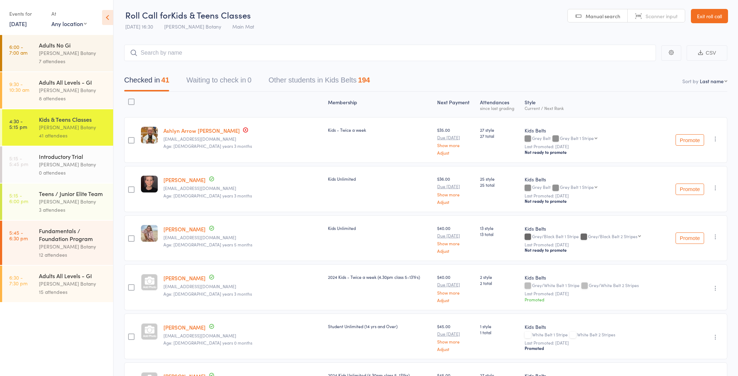
scroll to position [4, 0]
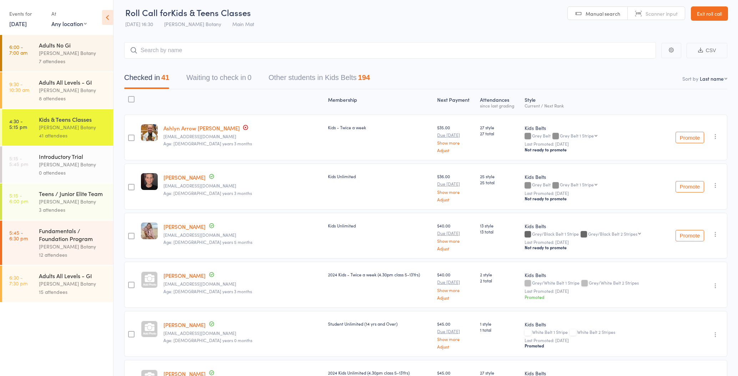
click at [75, 90] on div "[PERSON_NAME] Botany" at bounding box center [73, 90] width 68 height 8
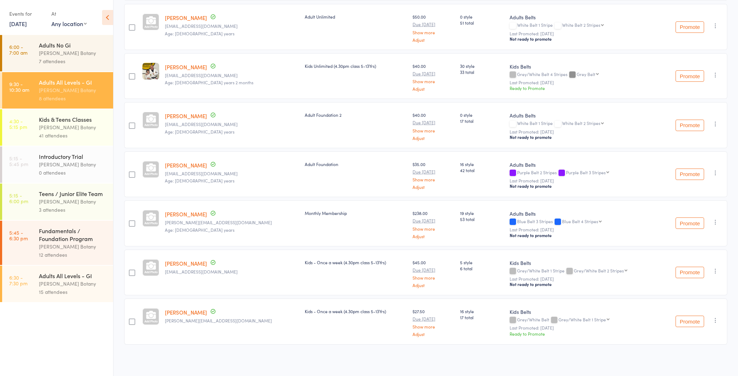
scroll to position [163, 0]
click at [76, 122] on div "Kids & Teens Classes" at bounding box center [73, 119] width 68 height 8
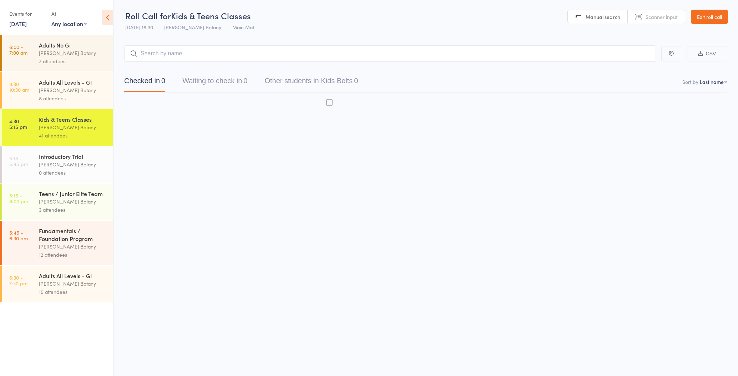
scroll to position [0, 0]
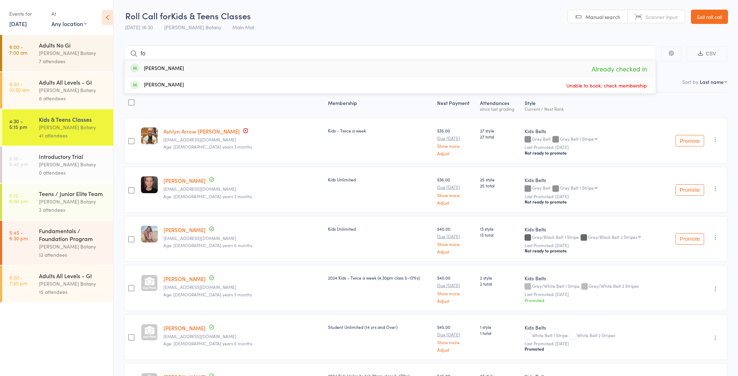
type input "f"
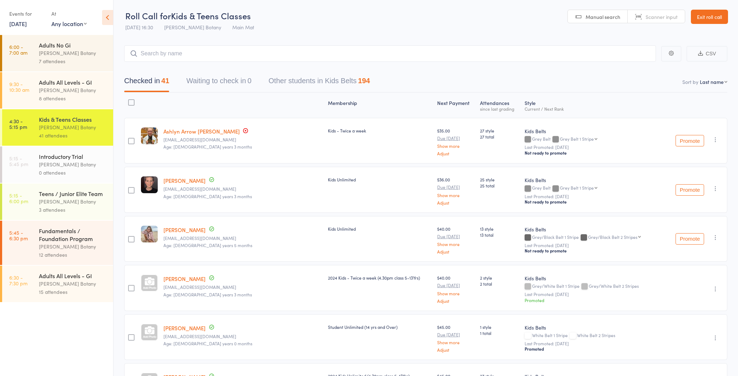
click at [66, 56] on div "[PERSON_NAME] Botany" at bounding box center [73, 53] width 68 height 8
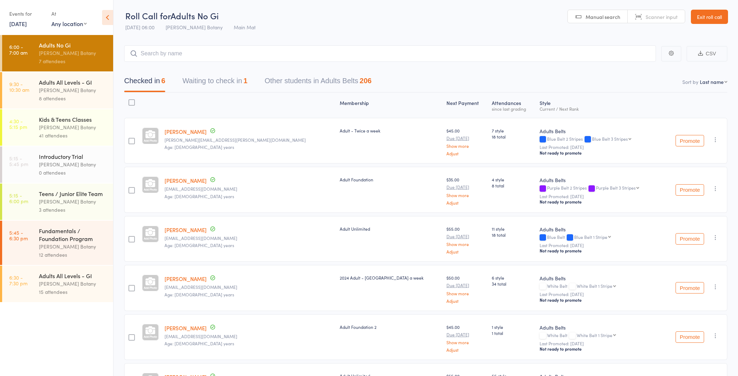
click at [67, 207] on div "3 attendees" at bounding box center [73, 210] width 68 height 8
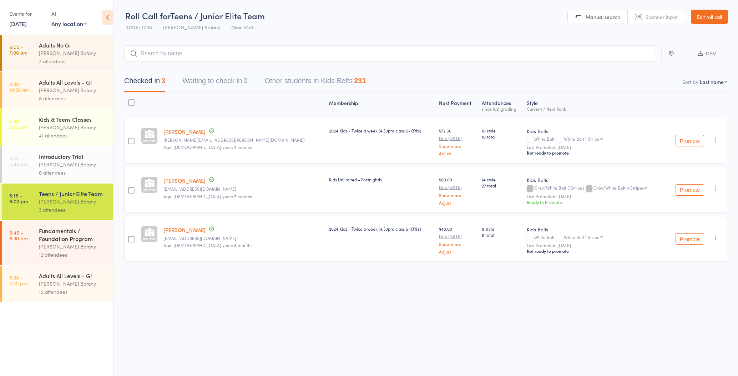
click at [71, 230] on div "Fundamentals / Foundation Program" at bounding box center [73, 235] width 68 height 16
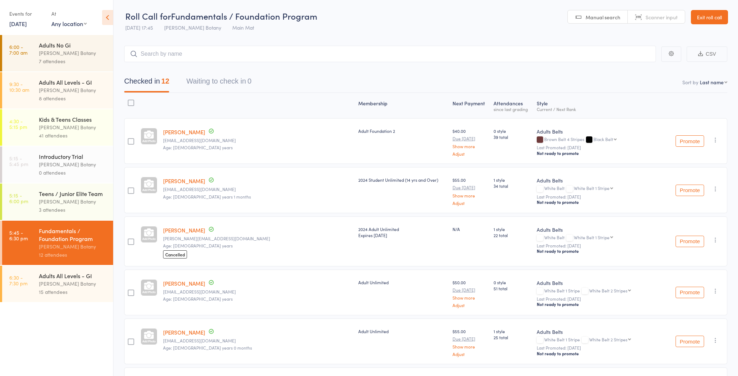
click at [22, 25] on link "11 Sep, 2025" at bounding box center [17, 24] width 17 height 8
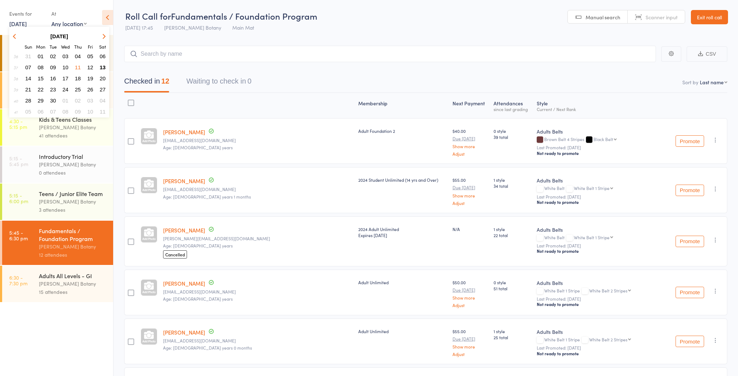
click at [54, 66] on span "09" at bounding box center [53, 67] width 6 height 6
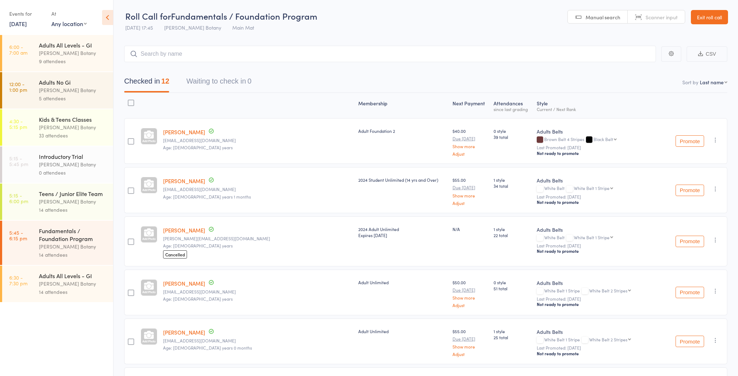
click at [61, 136] on div "33 attendees" at bounding box center [73, 135] width 68 height 8
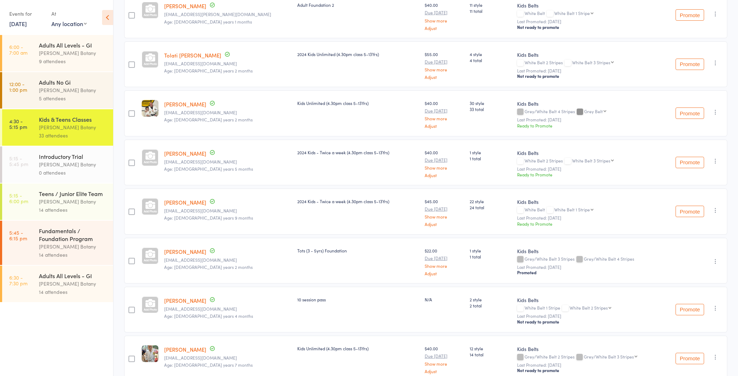
scroll to position [644, 0]
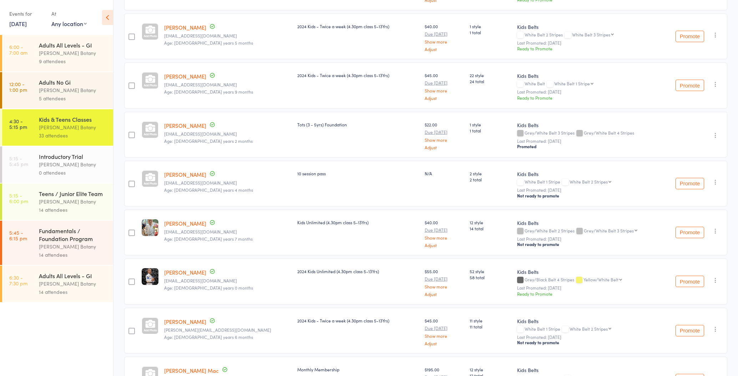
select select "1"
click at [684, 88] on button "Promote" at bounding box center [689, 85] width 29 height 11
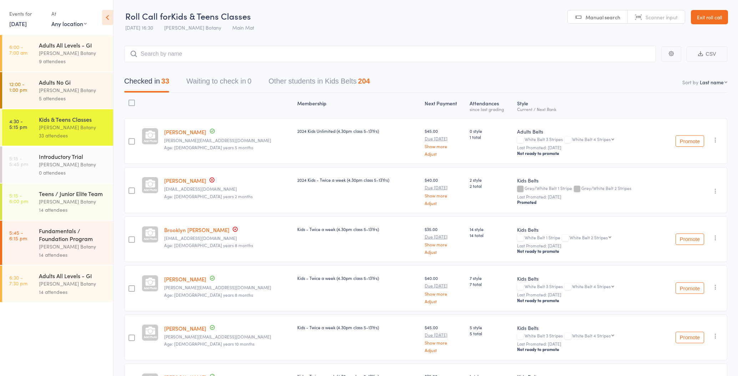
scroll to position [0, 0]
click at [15, 23] on link "9 Sep, 2025" at bounding box center [17, 24] width 17 height 8
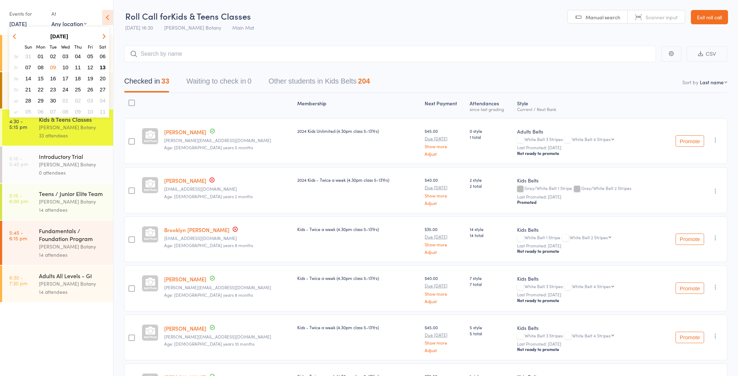
click at [74, 66] on button "11" at bounding box center [77, 67] width 11 height 10
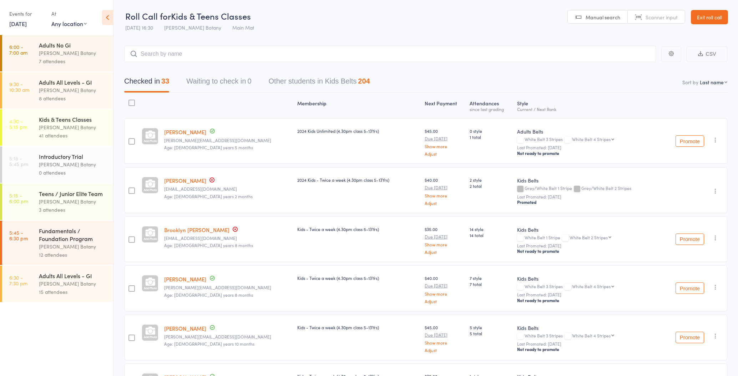
click at [86, 131] on div "41 attendees" at bounding box center [73, 135] width 68 height 8
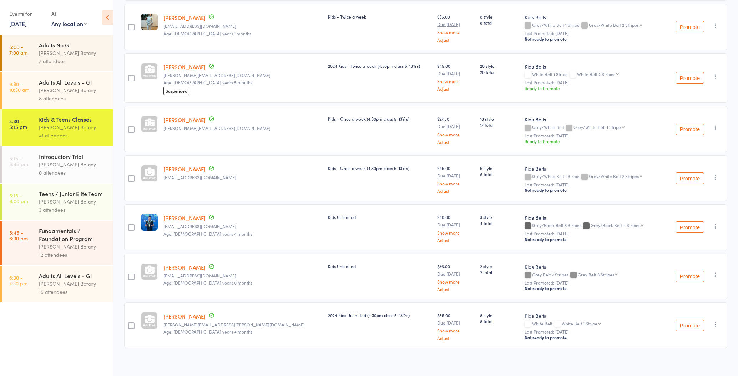
scroll to position [1781, 0]
